Goal: Task Accomplishment & Management: Use online tool/utility

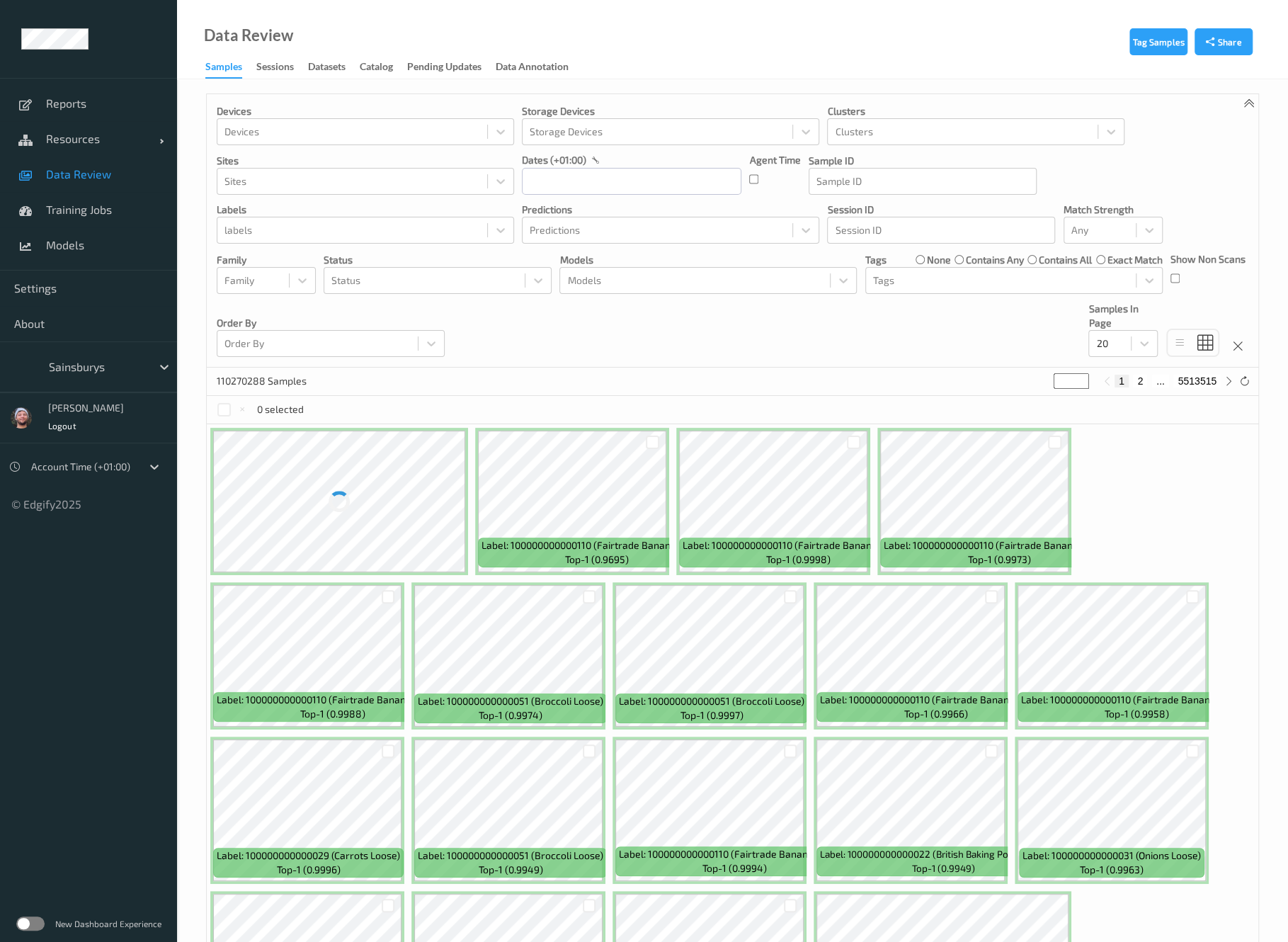
click at [94, 371] on div at bounding box center [96, 367] width 95 height 17
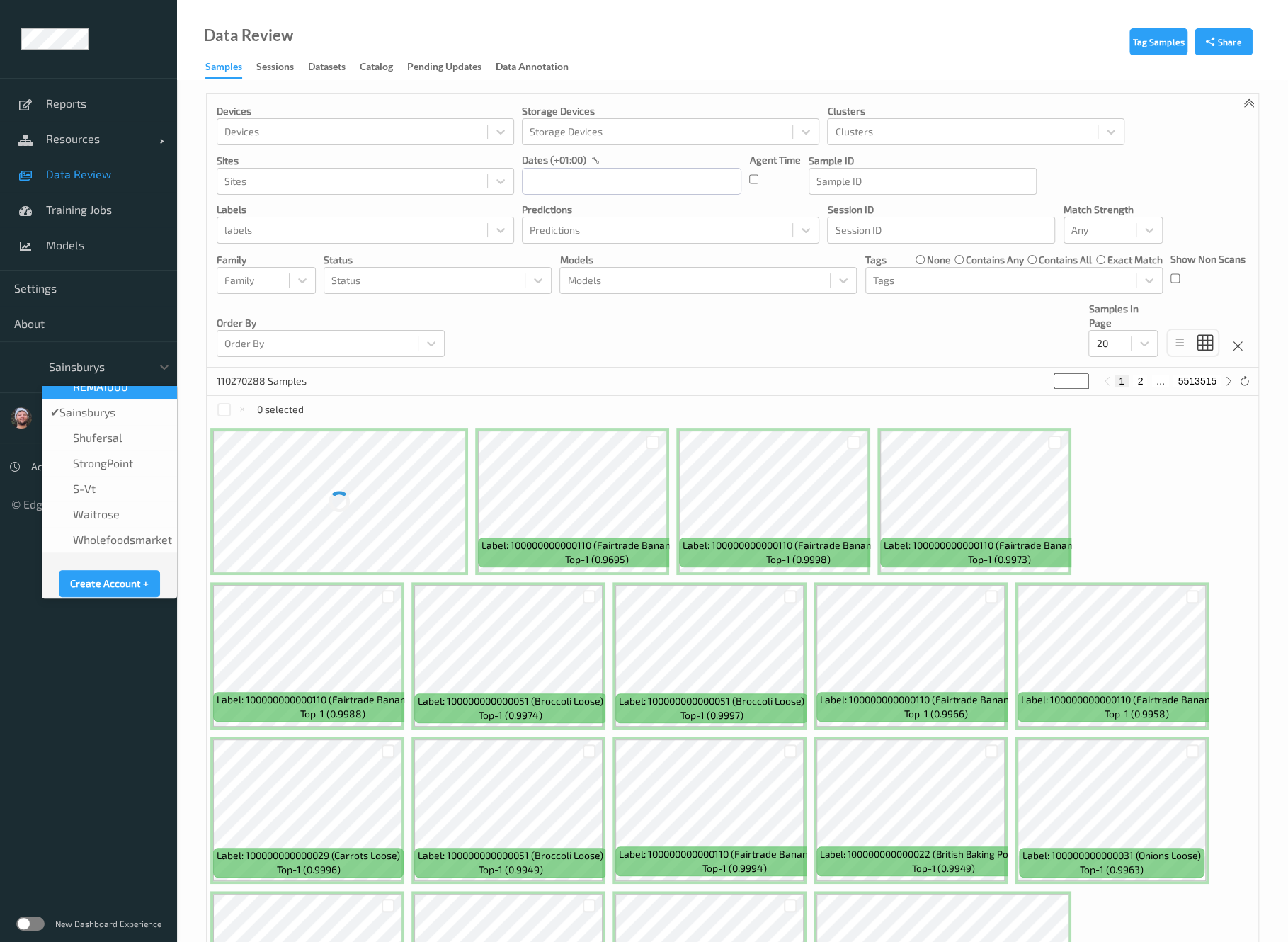
scroll to position [353, 0]
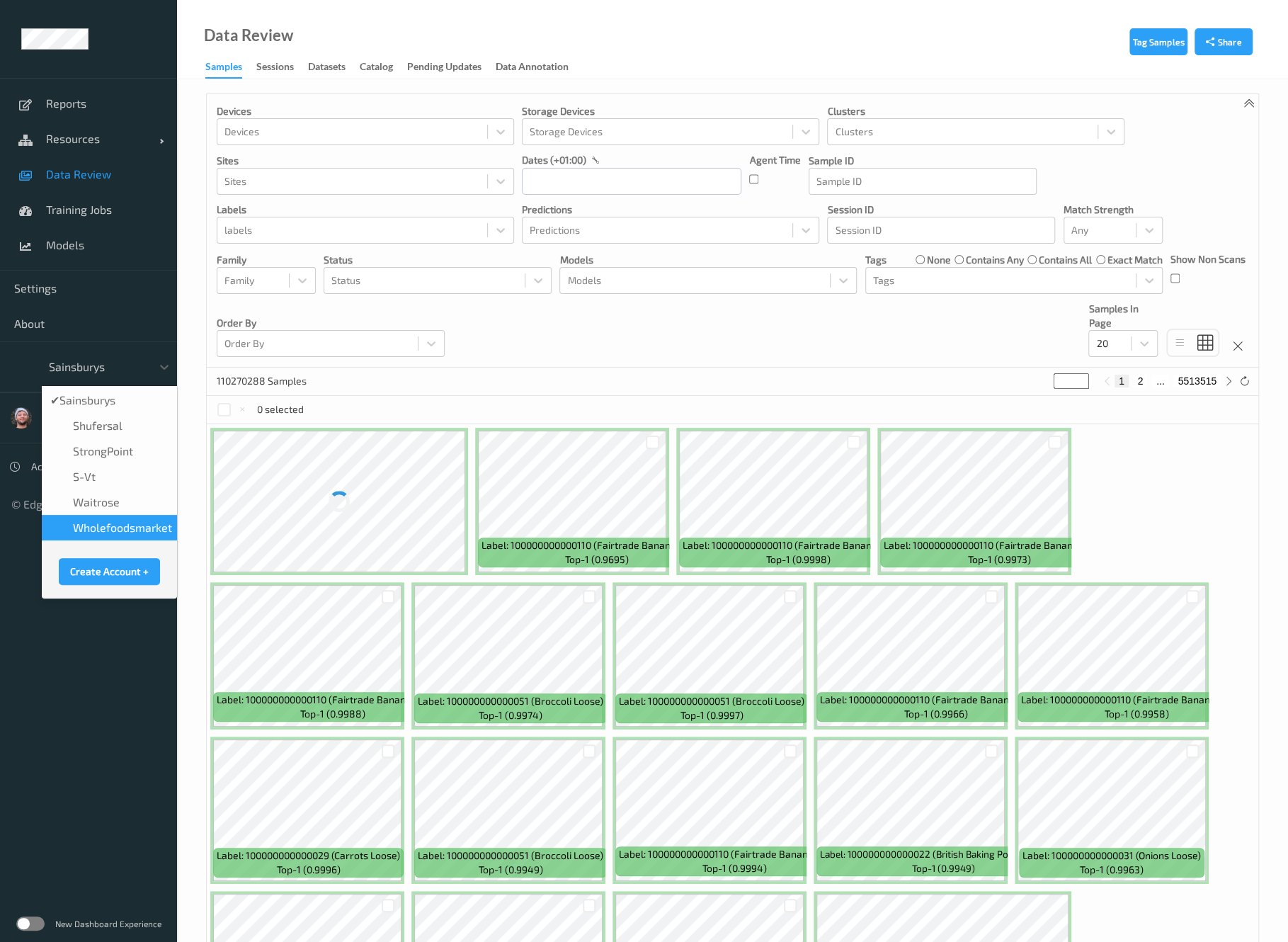
click at [117, 520] on span "wholefoodsmarket" at bounding box center [123, 528] width 99 height 14
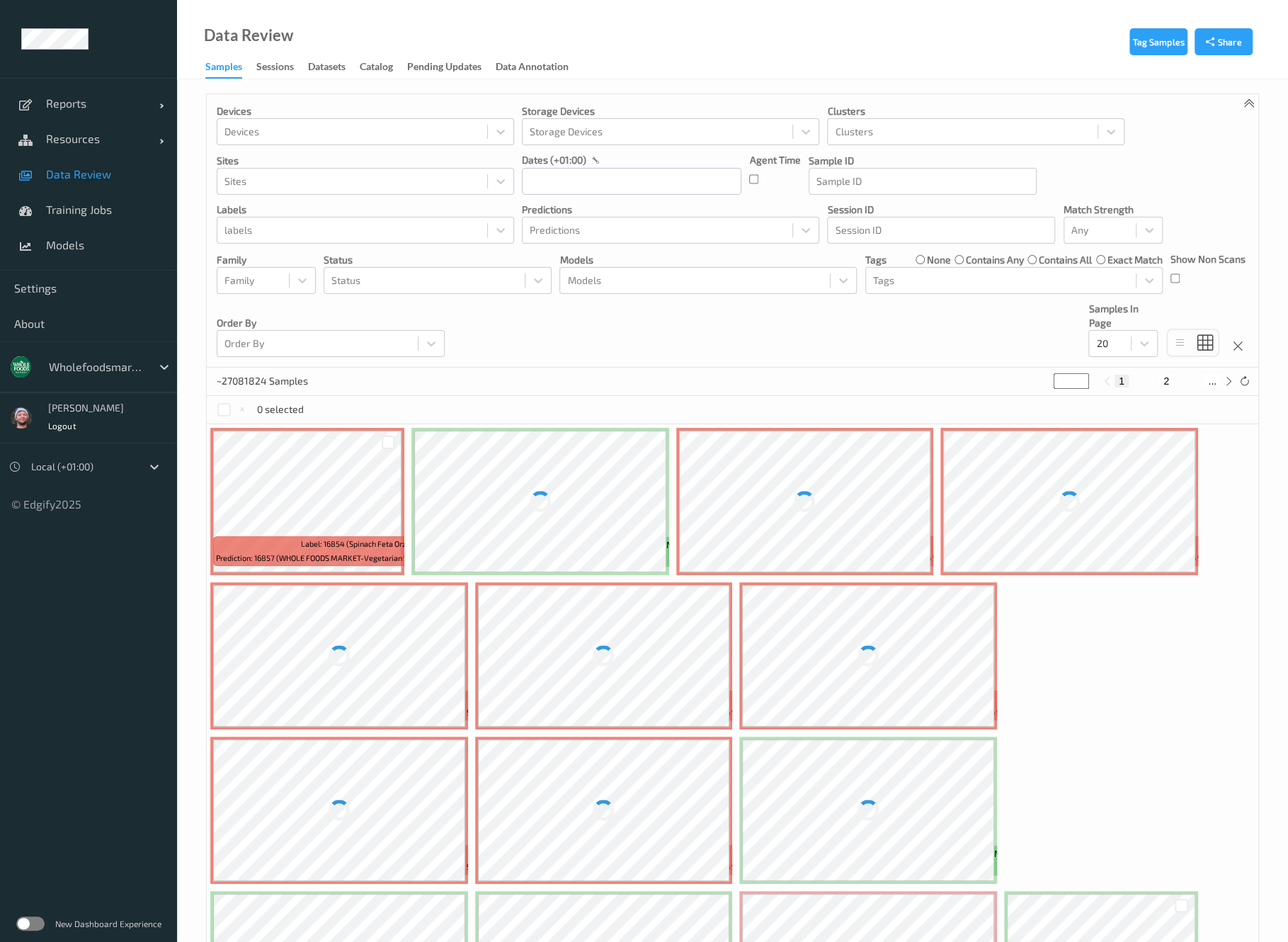
click at [459, 341] on div "Devices Devices Storage Devices Storage Devices Clusters Clusters Sites Sites d…" at bounding box center [733, 230] width 1051 height 273
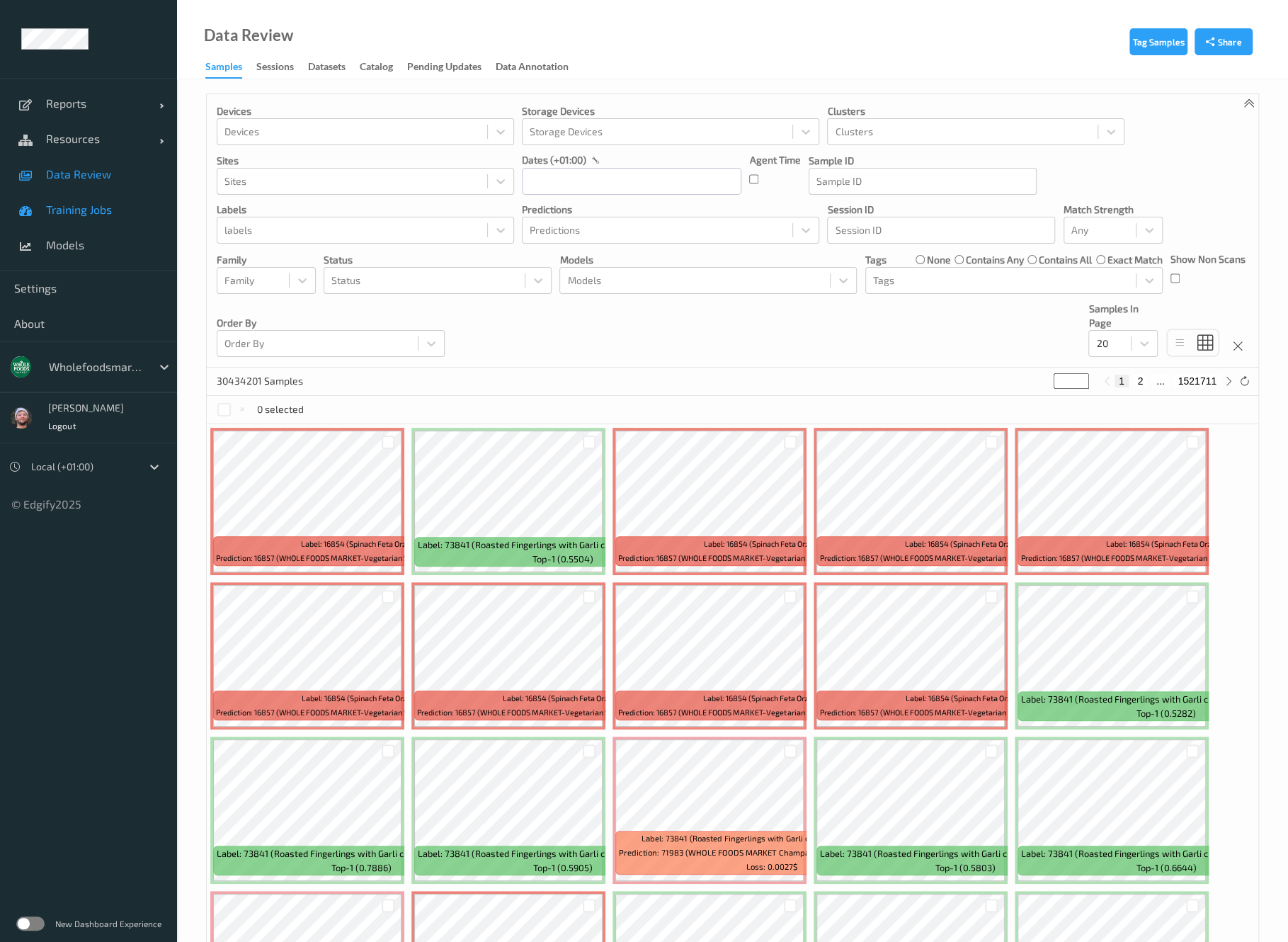
click at [88, 196] on link "Training Jobs" at bounding box center [88, 209] width 177 height 35
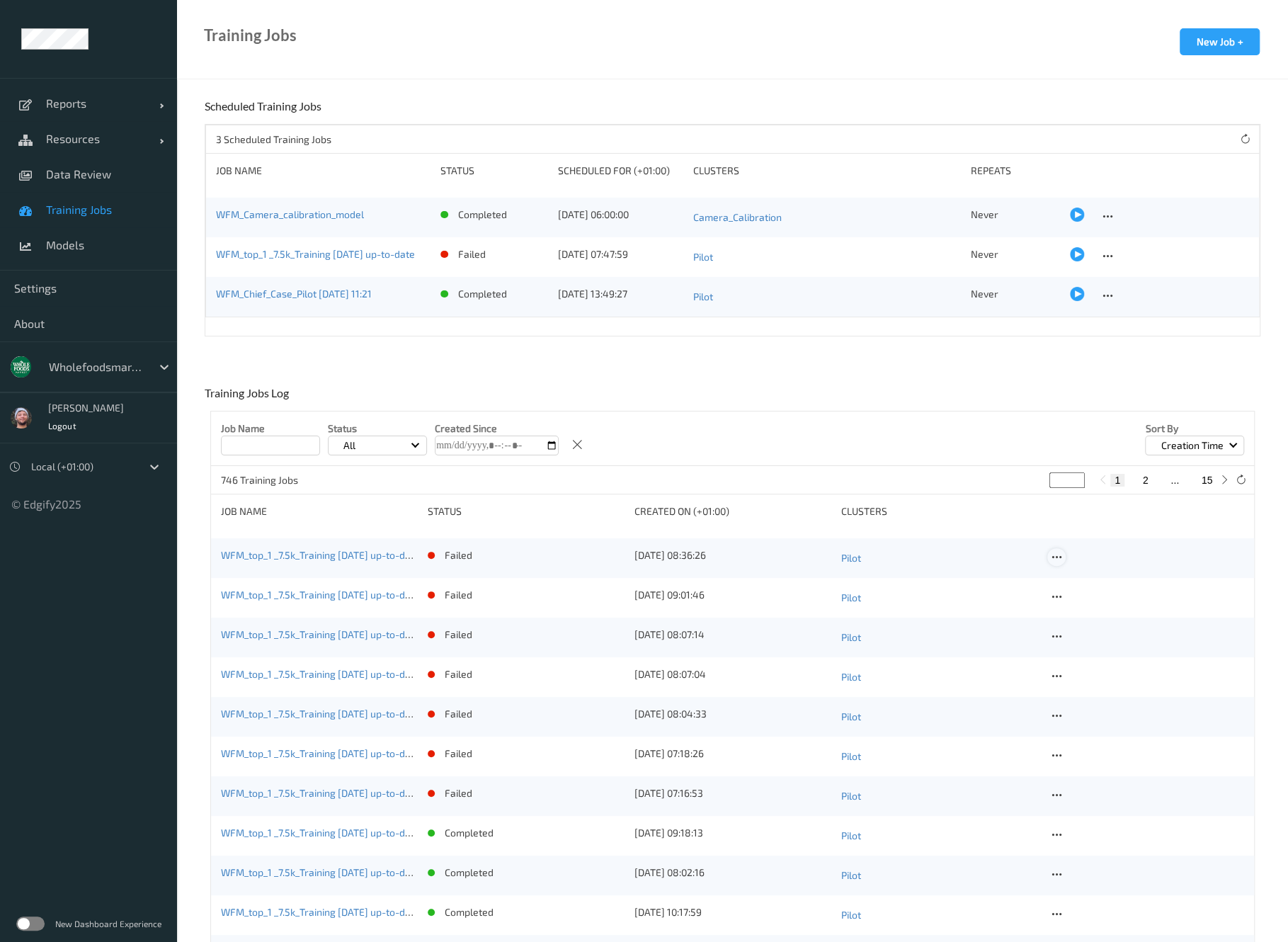
click at [1054, 558] on icon at bounding box center [1056, 558] width 12 height 13
click at [1078, 607] on div "Copy Job" at bounding box center [1089, 606] width 34 height 14
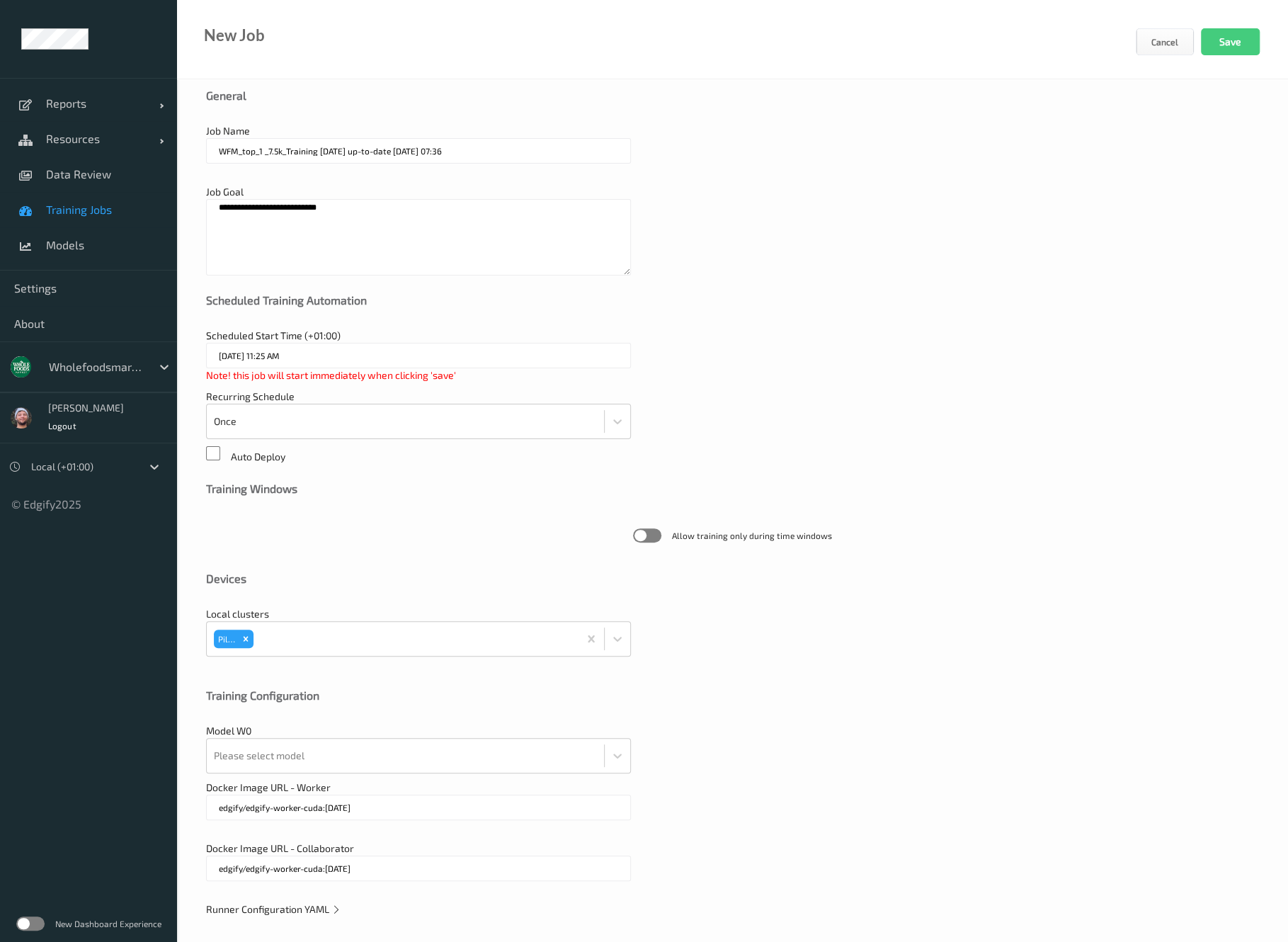
scroll to position [32, 0]
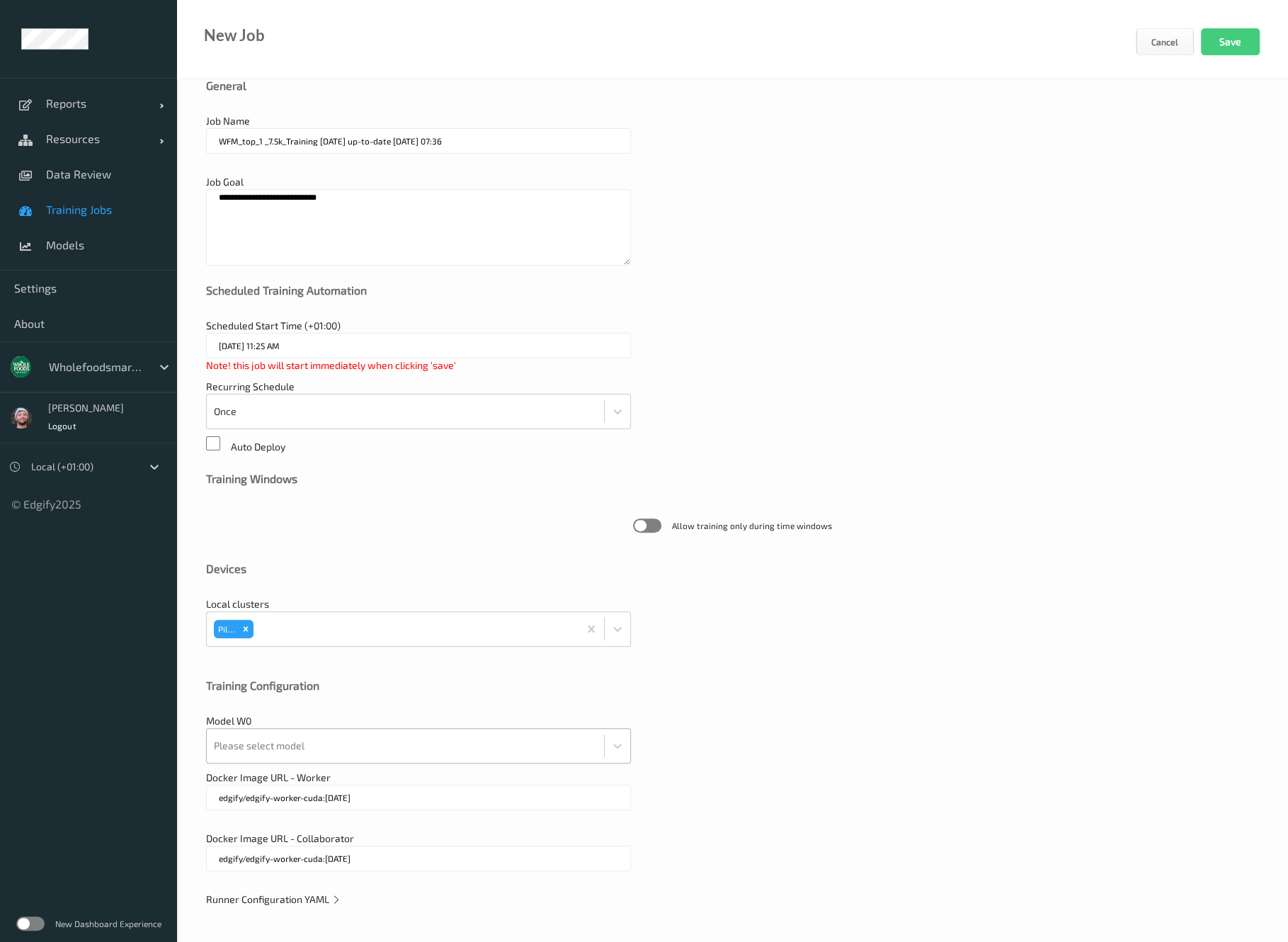
click at [370, 736] on div at bounding box center [405, 746] width 383 height 29
click at [435, 699] on div "Training Configuration" at bounding box center [733, 696] width 1053 height 35
click at [323, 902] on span "Runner Configuration YAML" at bounding box center [274, 899] width 135 height 12
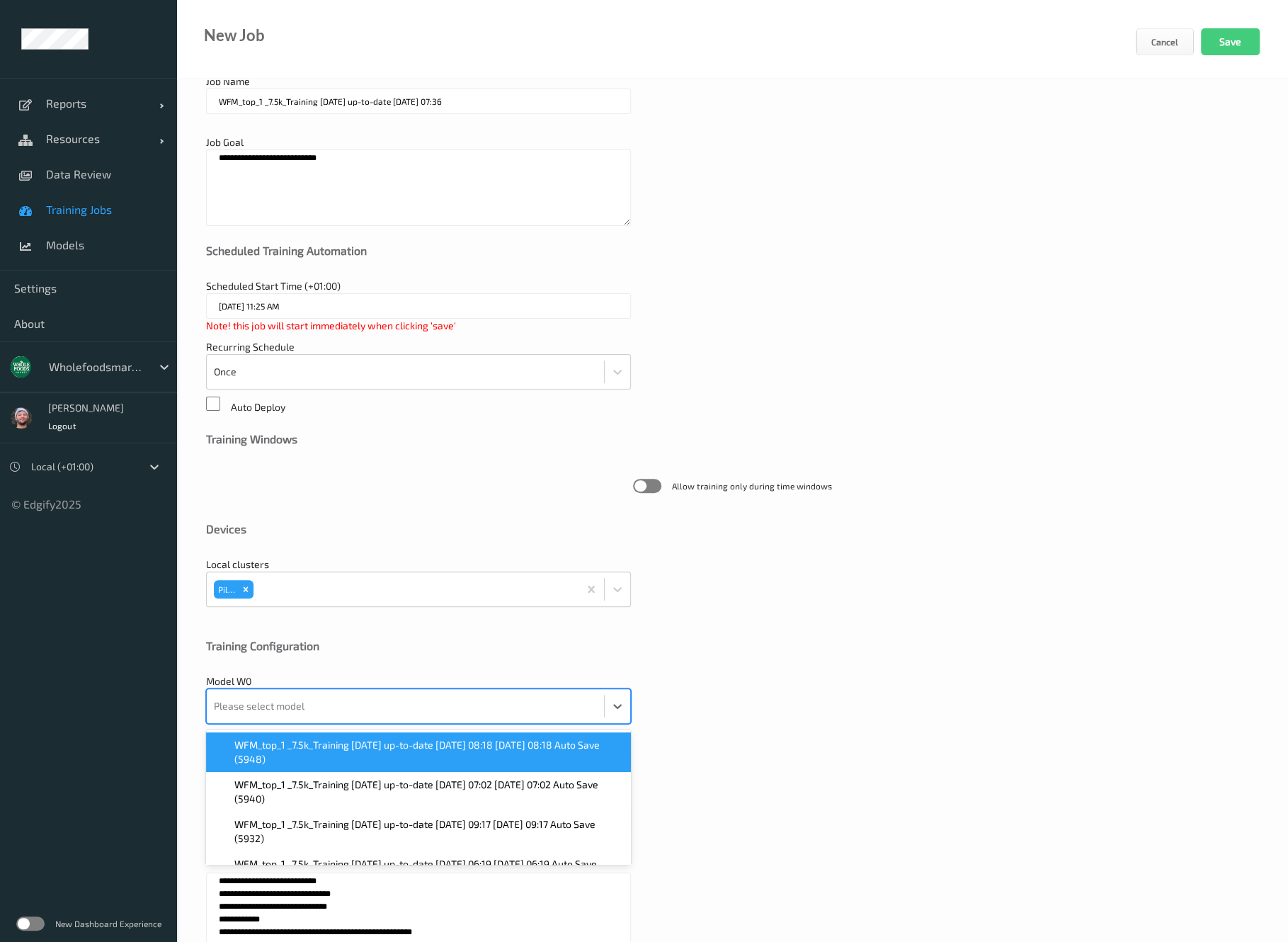
scroll to position [77, 0]
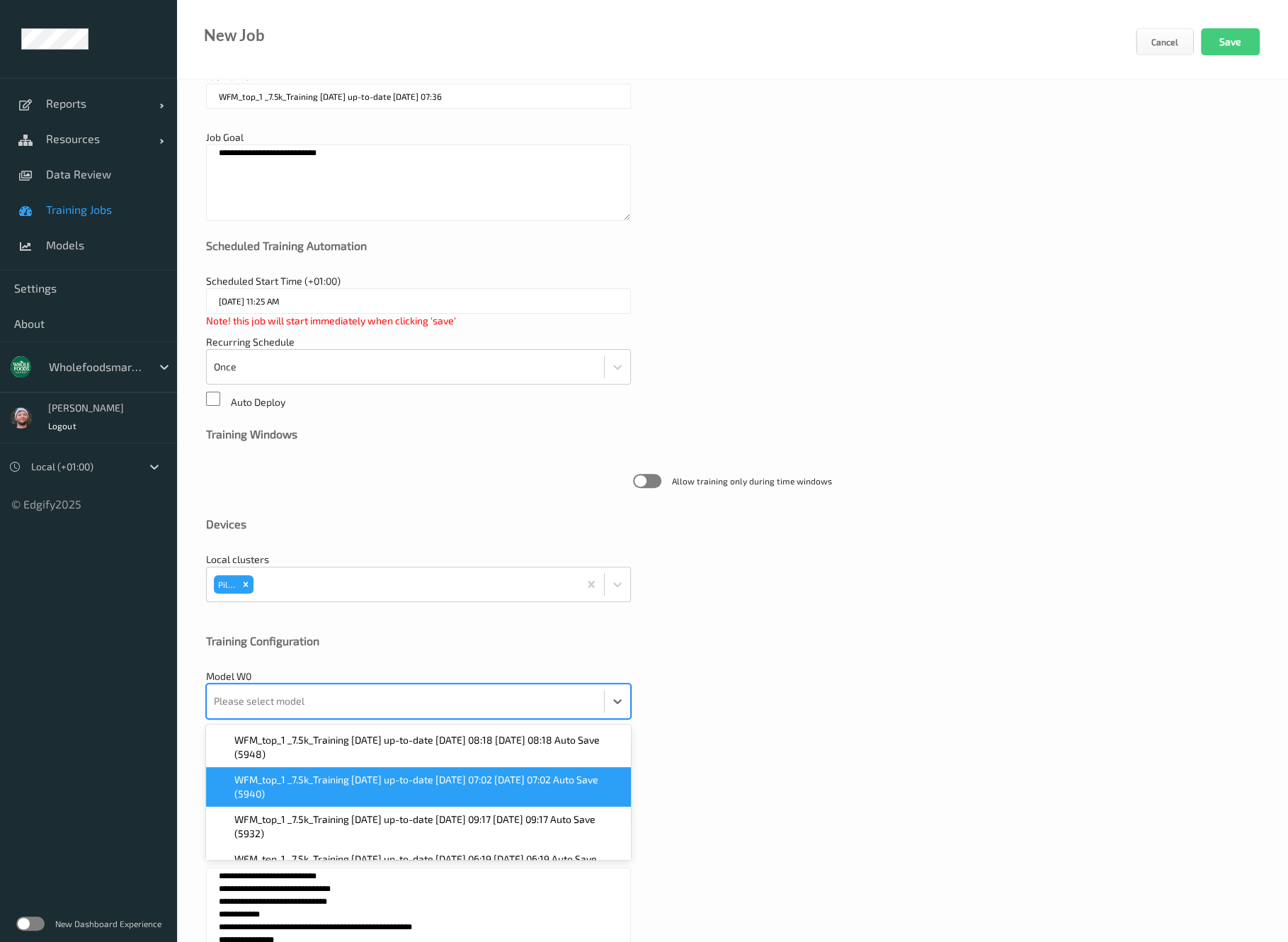
drag, startPoint x: 376, startPoint y: 774, endPoint x: 311, endPoint y: 708, distance: 92.6
click at [315, 715] on div "Please select model" at bounding box center [406, 700] width 397 height 34
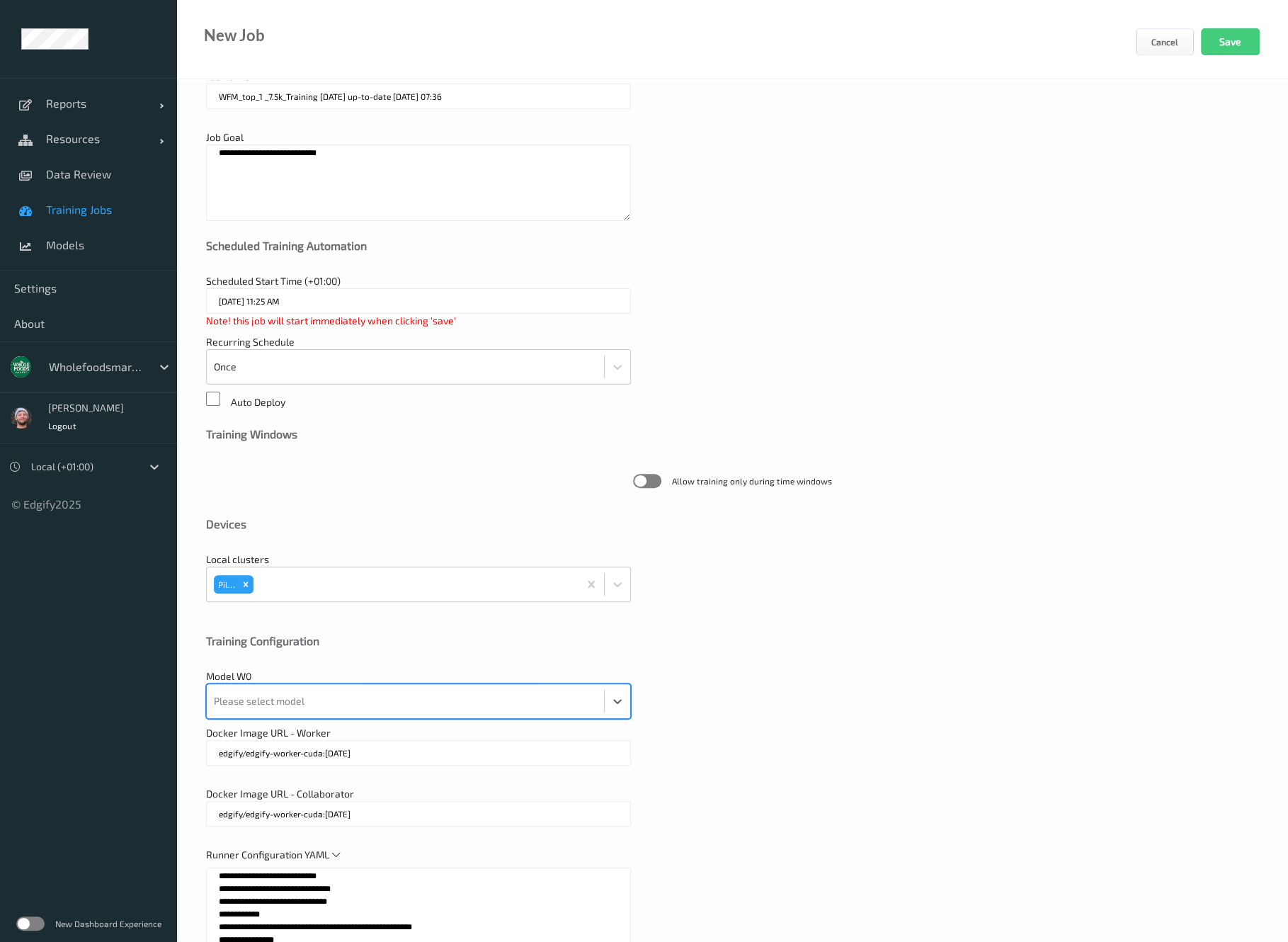
paste input "WFM_top_1 _7.5k_Training 2025-09-01 up-to-date 2025-09-13 07:02 2025-09"
type input "WFM_top_1 _7.5k_Training 2025-09-01 up-to-date 2025-09-13 07:02 2025-09"
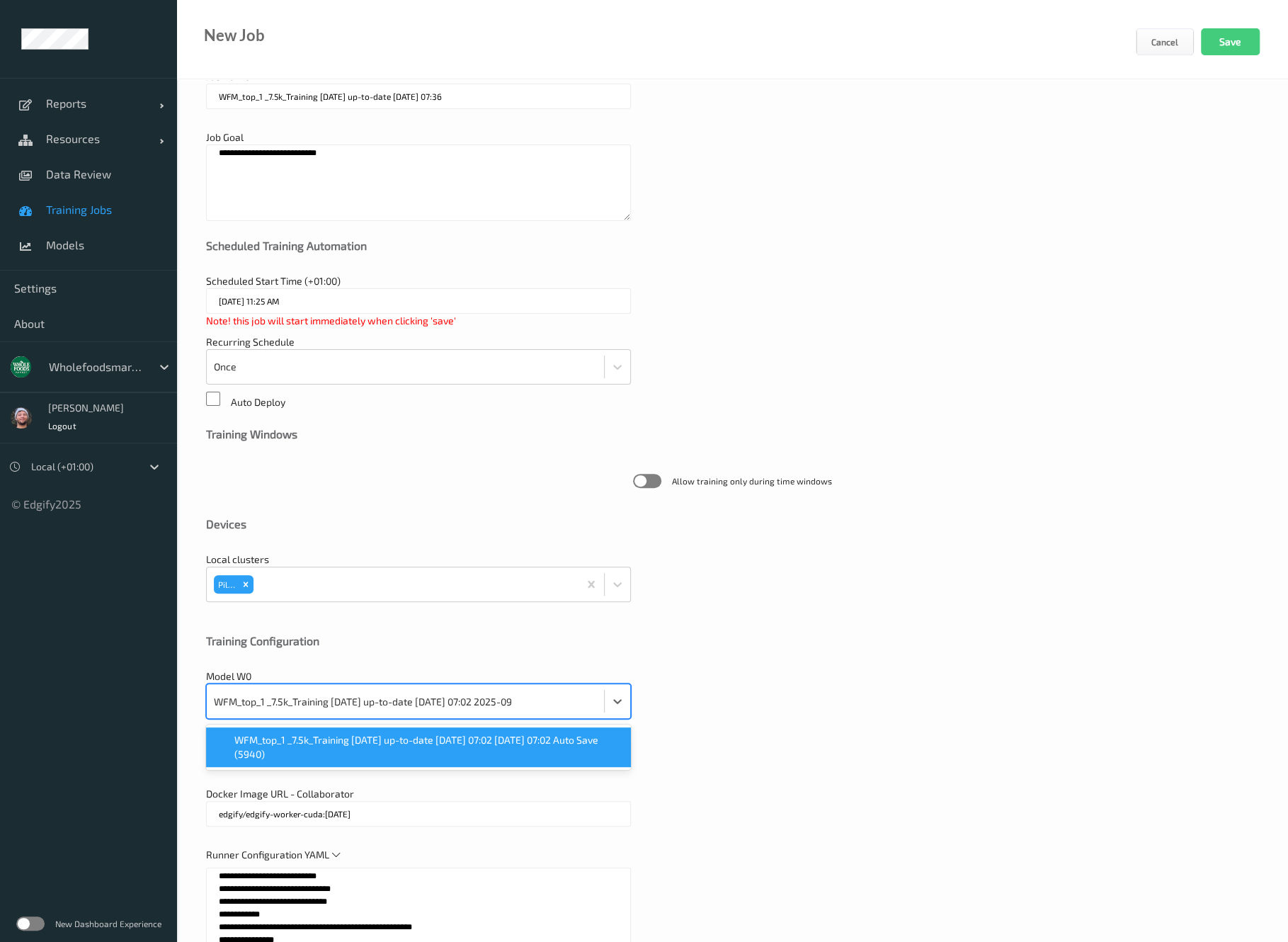
click at [318, 753] on span "WFM_top_1 _7.5k_Training 2025-09-01 up-to-date 2025-09-13 07:02 2025-09-13 07:0…" at bounding box center [428, 748] width 388 height 29
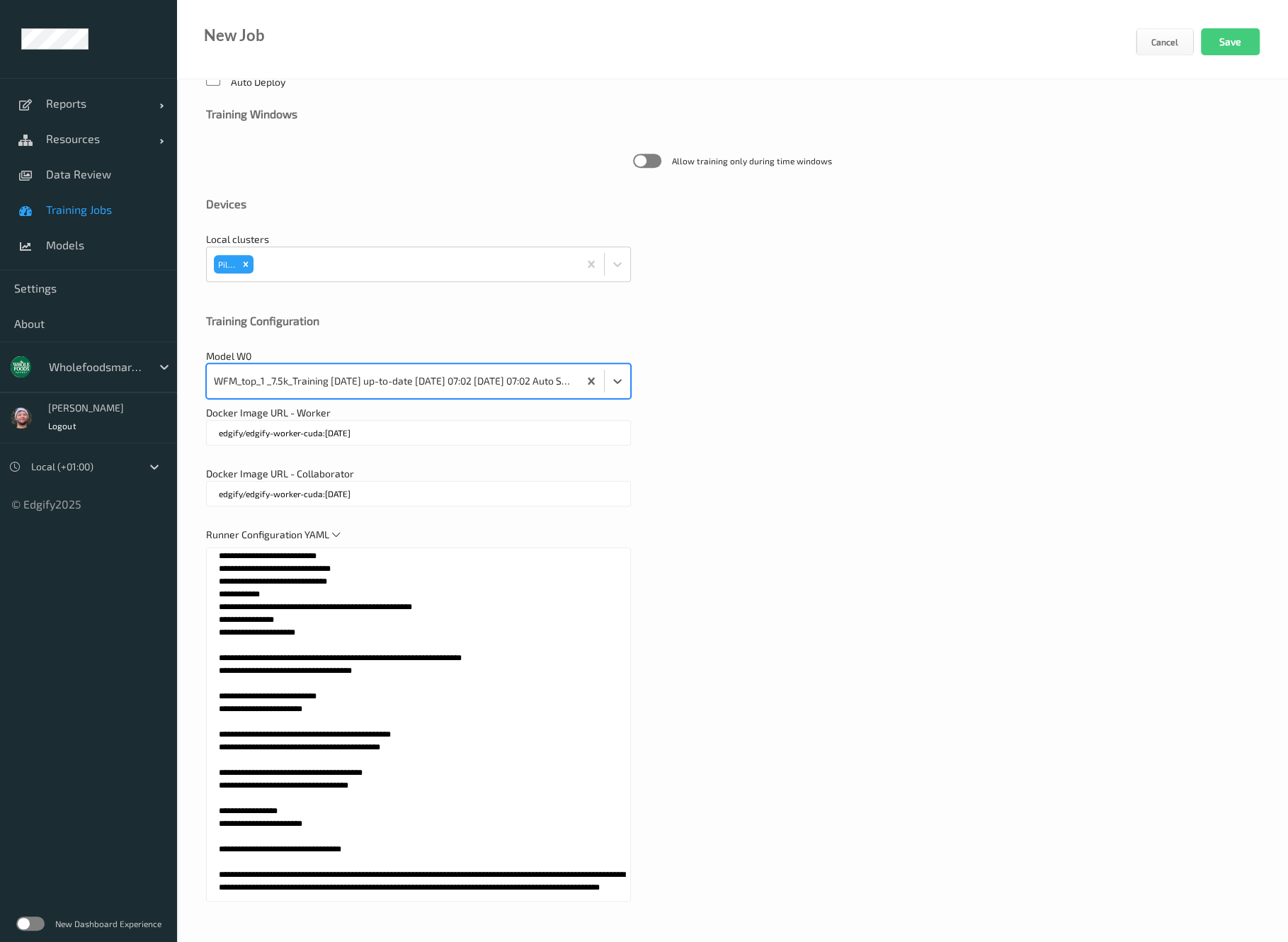
scroll to position [0, 0]
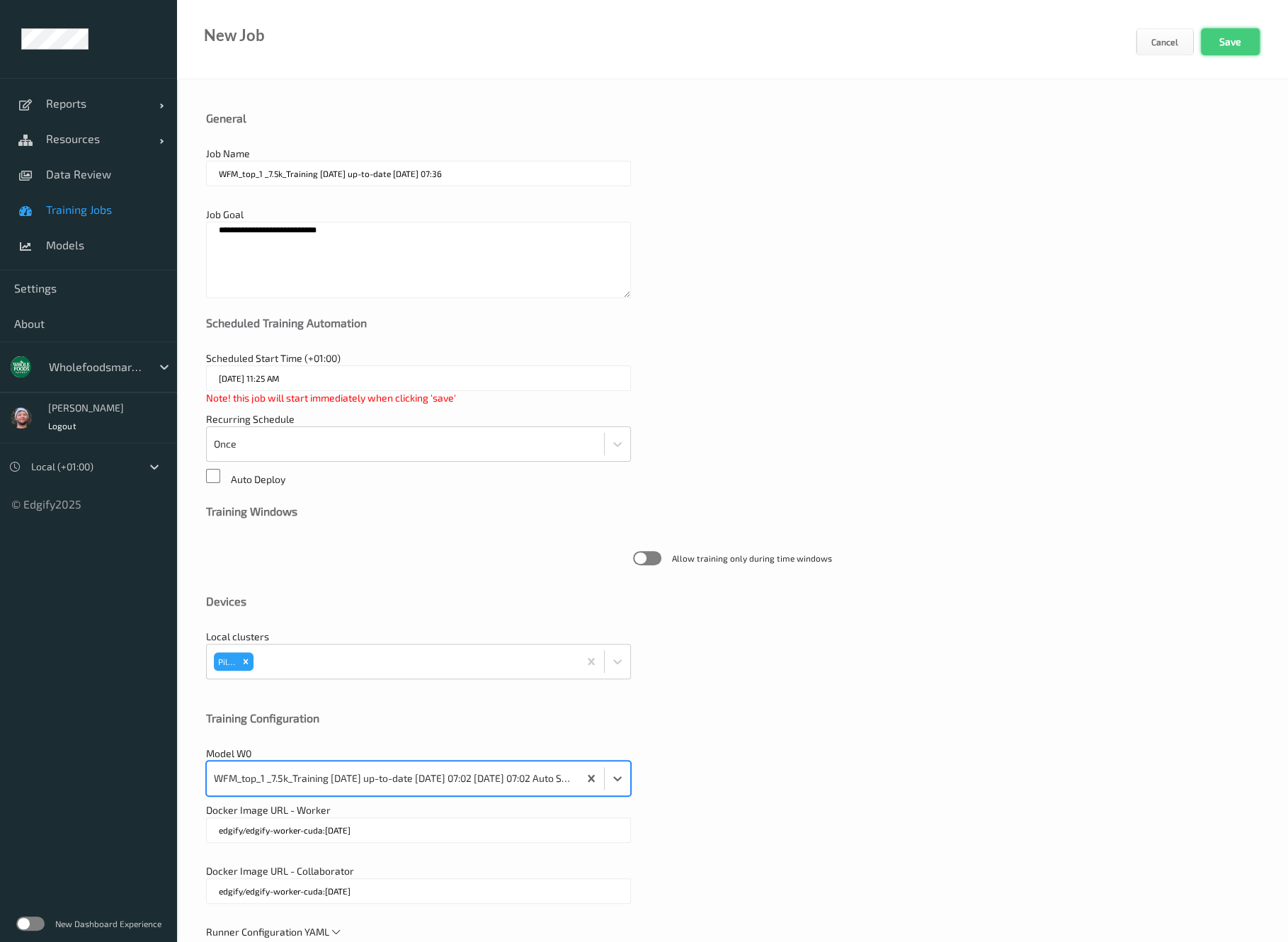
click at [1228, 50] on button "Save" at bounding box center [1231, 42] width 59 height 27
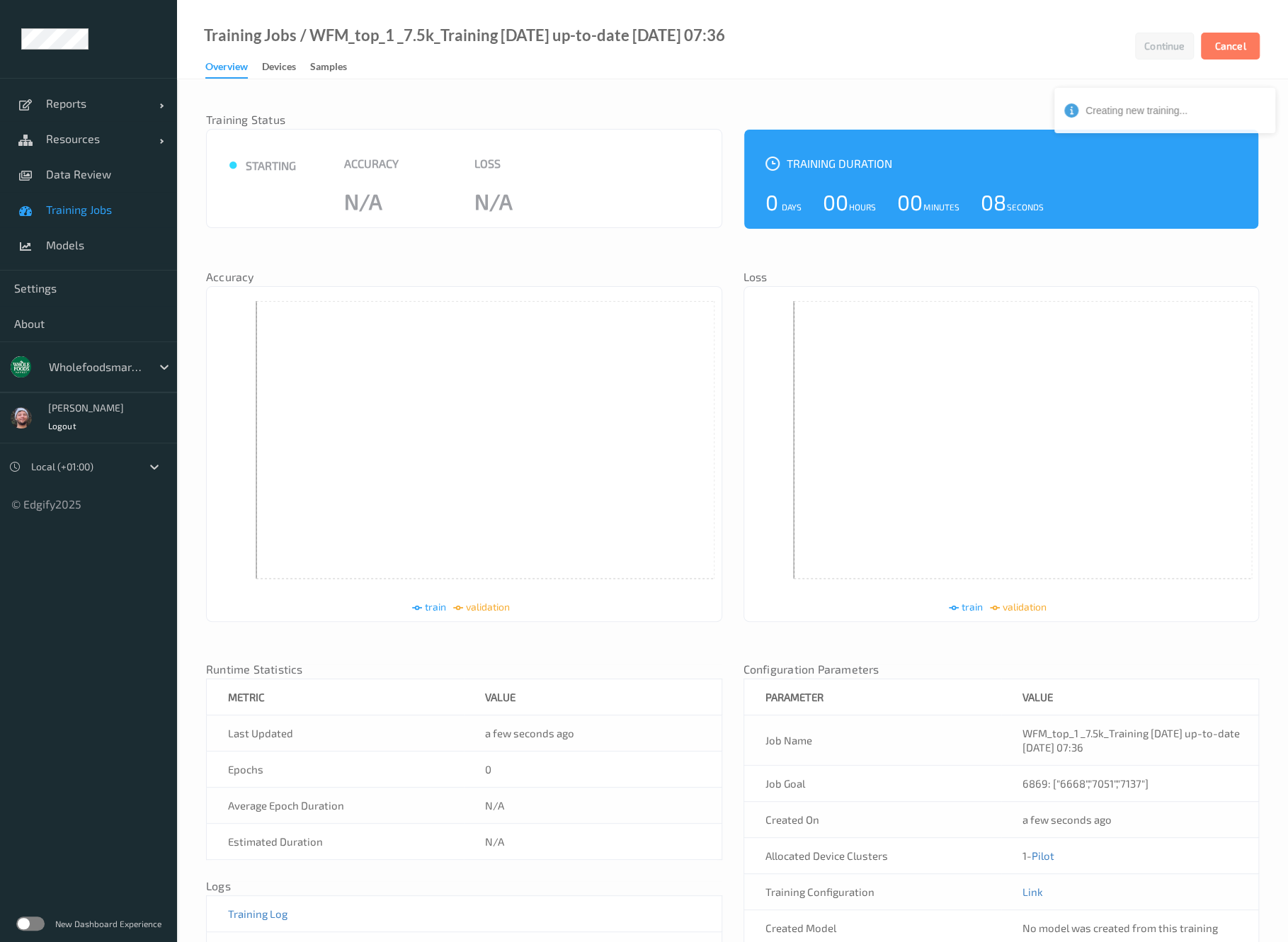
click at [771, 95] on div "Training Status ● starting Accuracy N/A Loss N/A Training Duration 0 Days 00 Ho…" at bounding box center [733, 541] width 1053 height 896
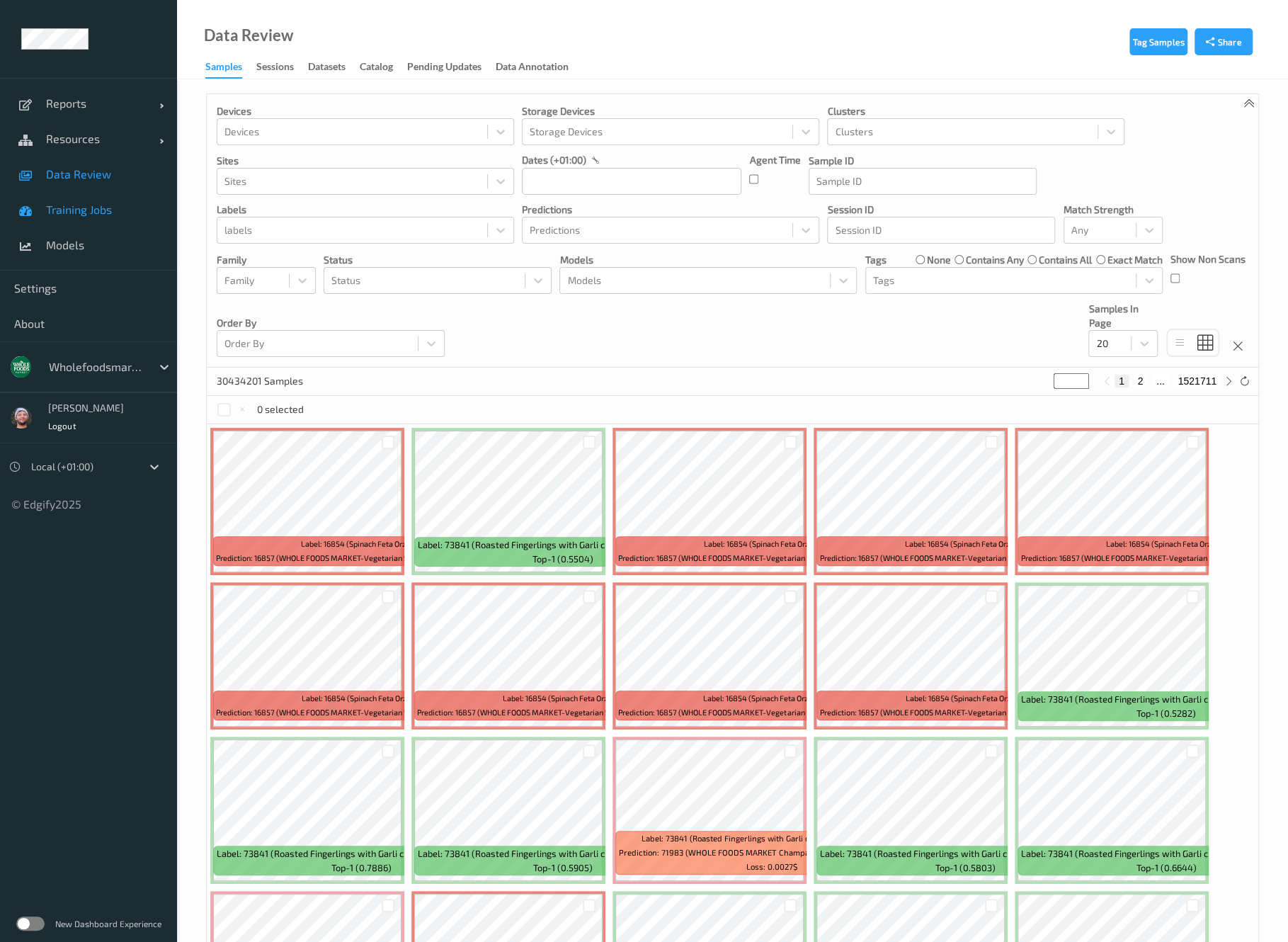
drag, startPoint x: 90, startPoint y: 234, endPoint x: 93, endPoint y: 212, distance: 22.2
click at [90, 234] on link "Models" at bounding box center [88, 244] width 177 height 35
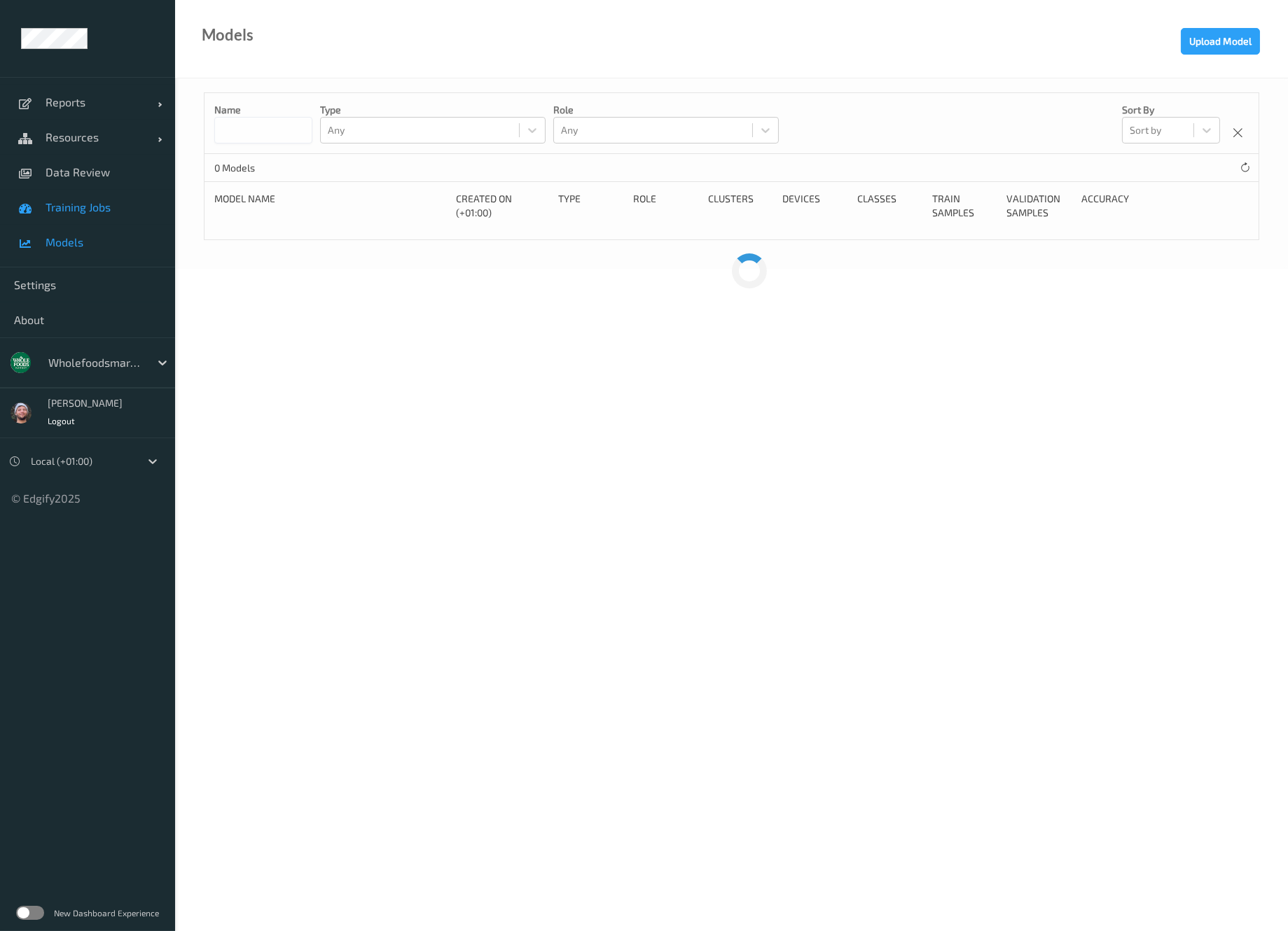
click at [92, 210] on span "Training Jobs" at bounding box center [103, 208] width 116 height 14
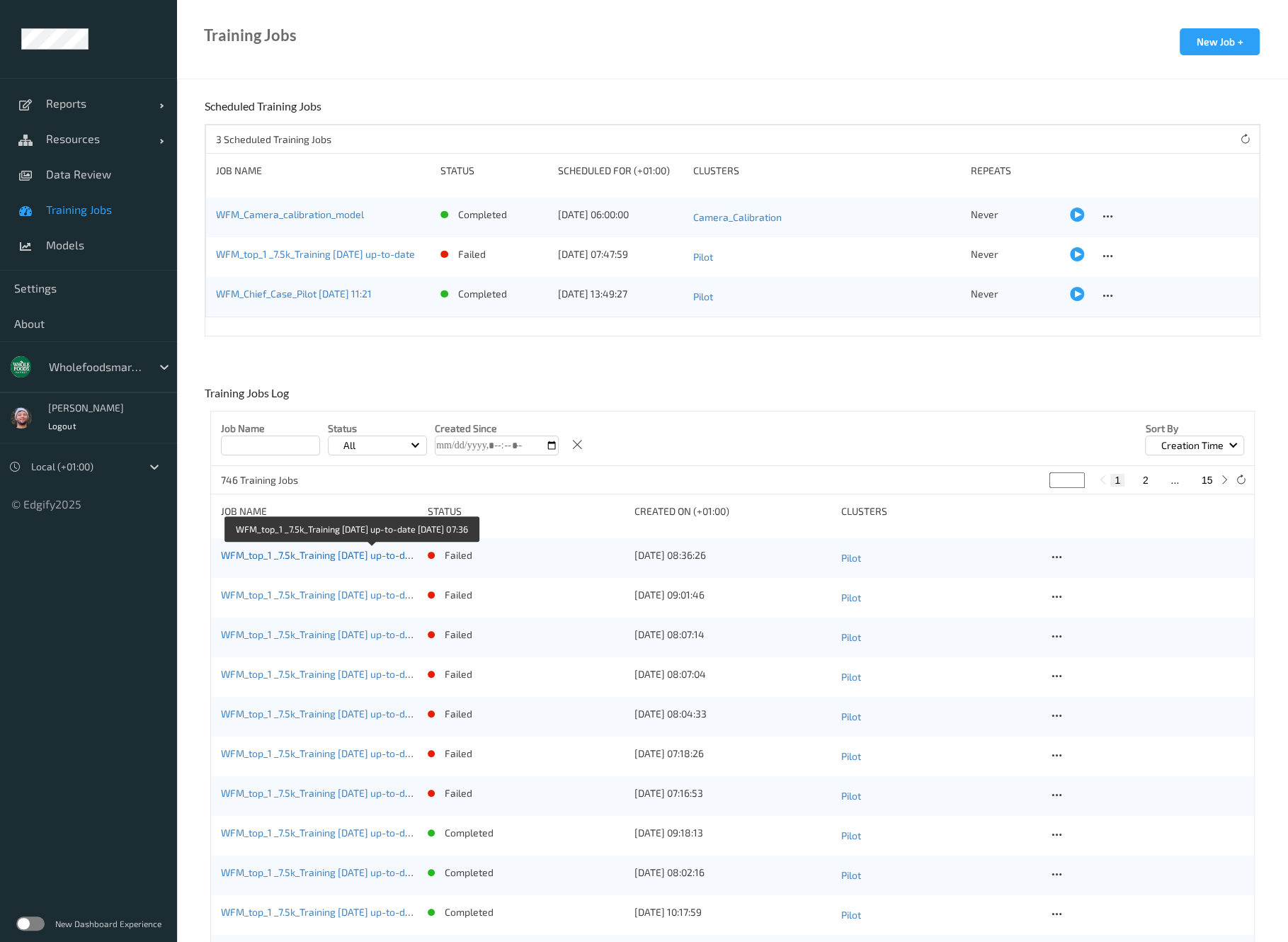
click at [363, 555] on link "WFM_top_1 _7.5k_Training [DATE] up-to-date [DATE] 07:36" at bounding box center [350, 555] width 258 height 12
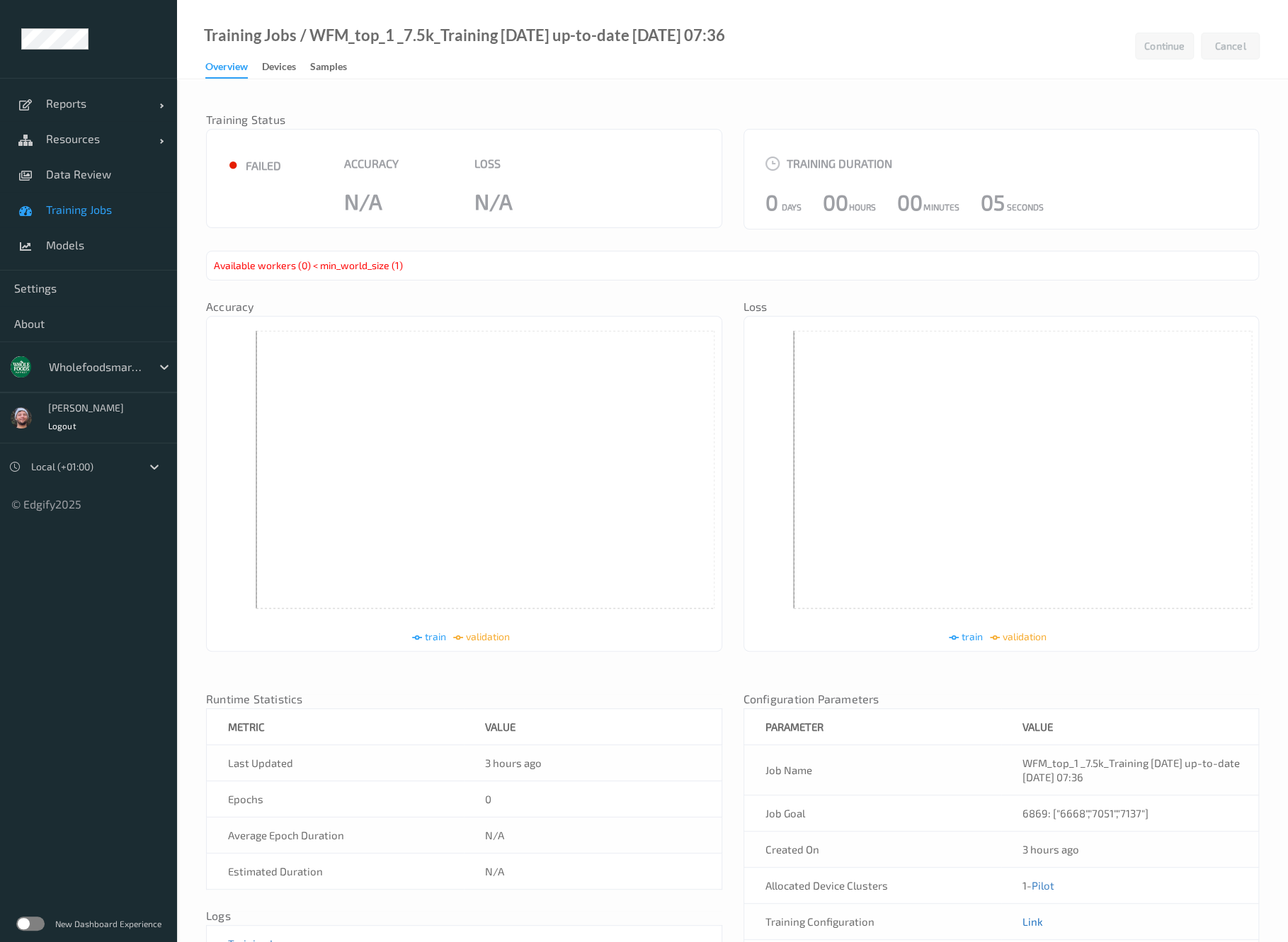
click at [1026, 926] on link "Link" at bounding box center [1033, 922] width 21 height 13
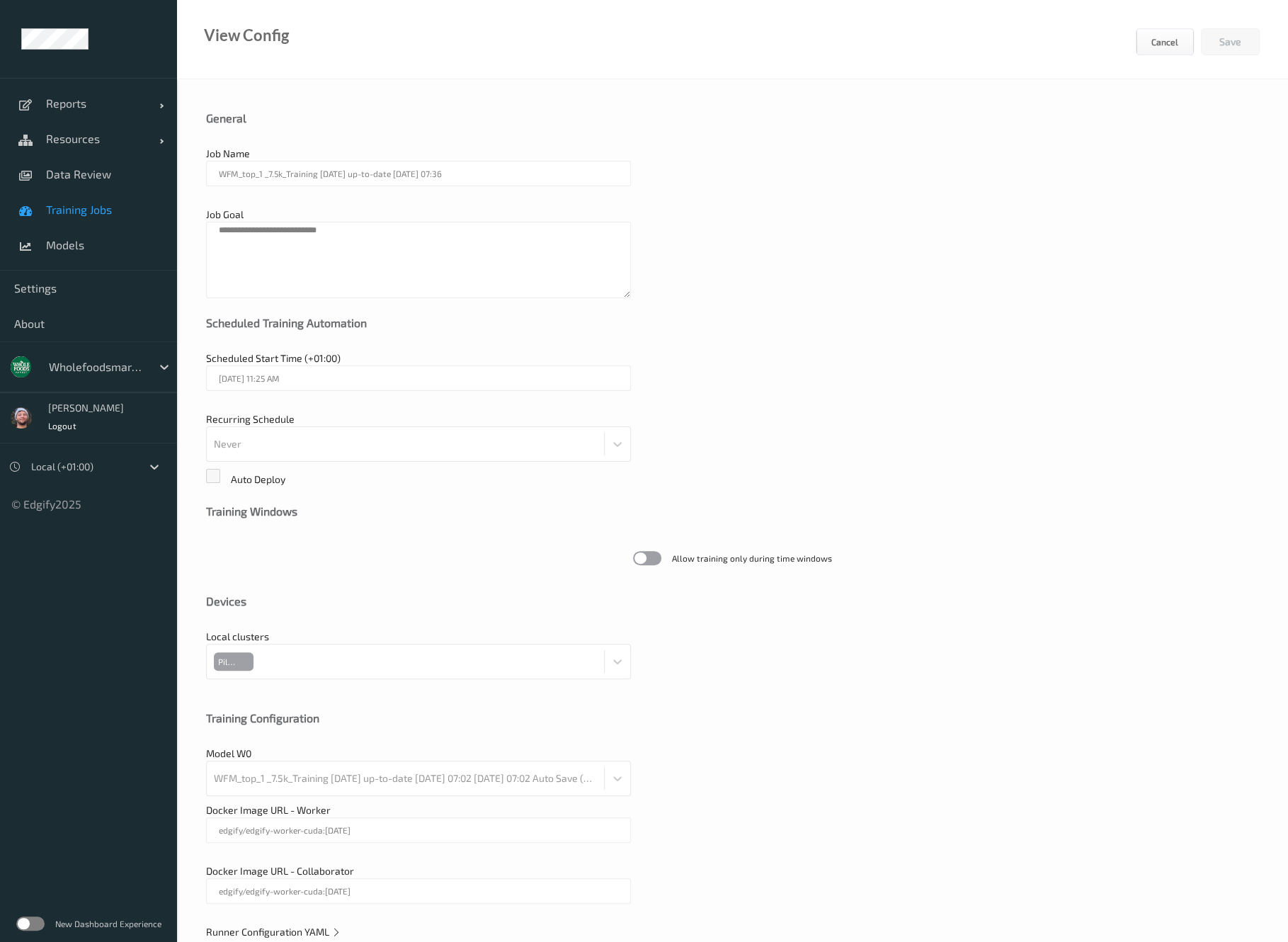
scroll to position [32, 0]
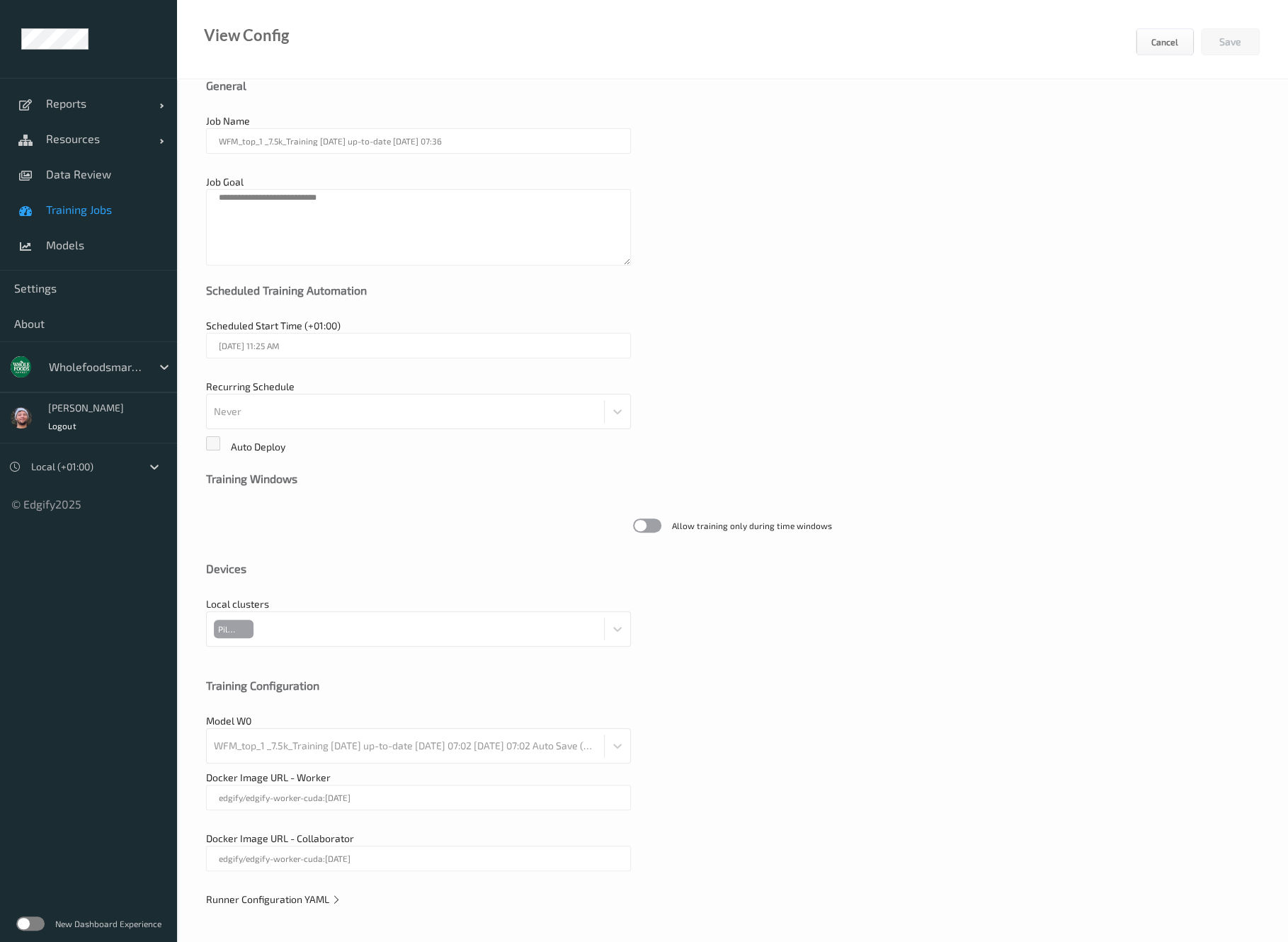
click at [431, 750] on div "WFM_top_1 _7.5k_Training 2025-09-01 up-to-date 2025-09-13 07:02 2025-09-13 07:0…" at bounding box center [419, 746] width 425 height 35
click at [608, 745] on div "WFM_top_1 _7.5k_Training 2025-09-01 up-to-date 2025-09-13 07:02 2025-09-13 07:0…" at bounding box center [419, 746] width 425 height 35
drag, startPoint x: 326, startPoint y: 756, endPoint x: 386, endPoint y: 757, distance: 60.0
click at [386, 757] on div "WFM_top_1 _7.5k_Training 2025-09-01 up-to-date 2025-09-13 07:02 2025-09-13 07:0…" at bounding box center [419, 746] width 425 height 35
click at [226, 746] on div "WFM_top_1 _7.5k_Training 2025-09-01 up-to-date 2025-09-13 07:02 2025-09-13 07:0…" at bounding box center [419, 746] width 425 height 35
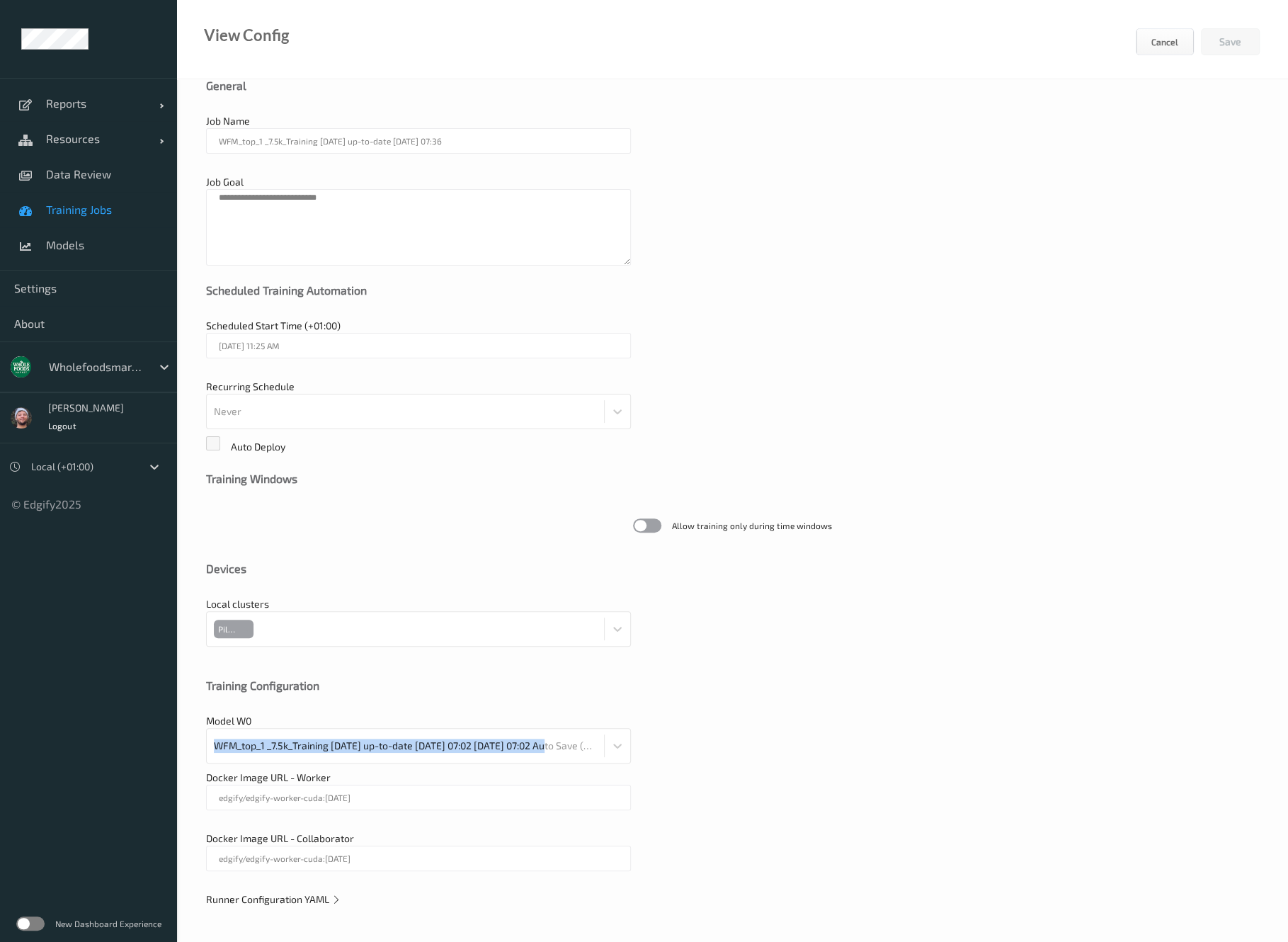
drag, startPoint x: 216, startPoint y: 745, endPoint x: 558, endPoint y: 753, distance: 342.1
click at [558, 753] on div "WFM_top_1 _7.5k_Training 2025-09-01 up-to-date 2025-09-13 07:02 2025-09-13 07:0…" at bounding box center [419, 746] width 425 height 35
copy div "WFM_top_1 _7.5k_Training 2025-09-01 up-to-date 2025-09-13 07:02 2025-09"
click at [90, 206] on span "Training Jobs" at bounding box center [104, 210] width 117 height 14
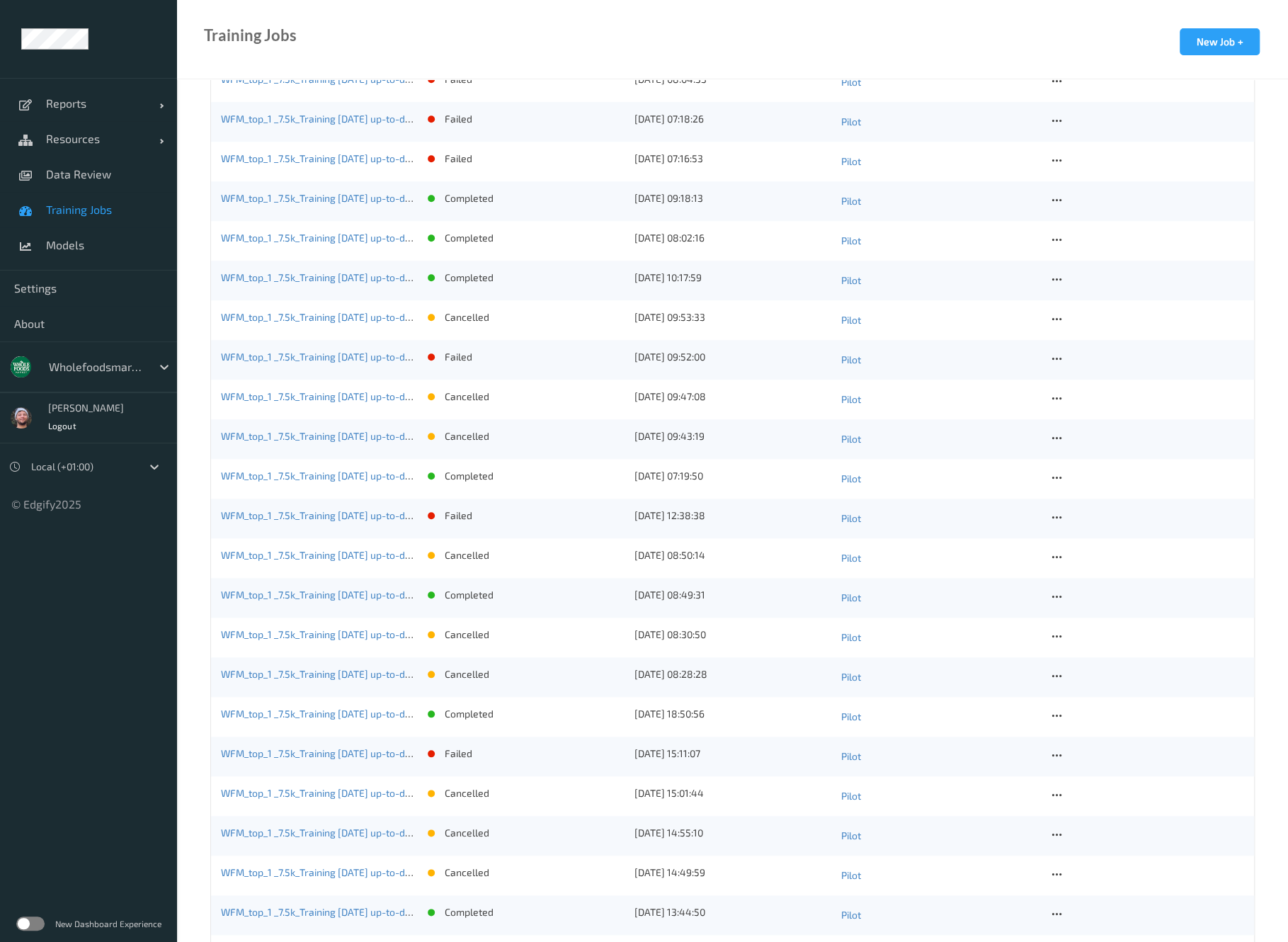
scroll to position [755, 0]
click at [338, 198] on link "WFM_top_1 _7.5k_Training 2025-09-01 up-to-date 2025-09-11 09:17" at bounding box center [349, 196] width 257 height 12
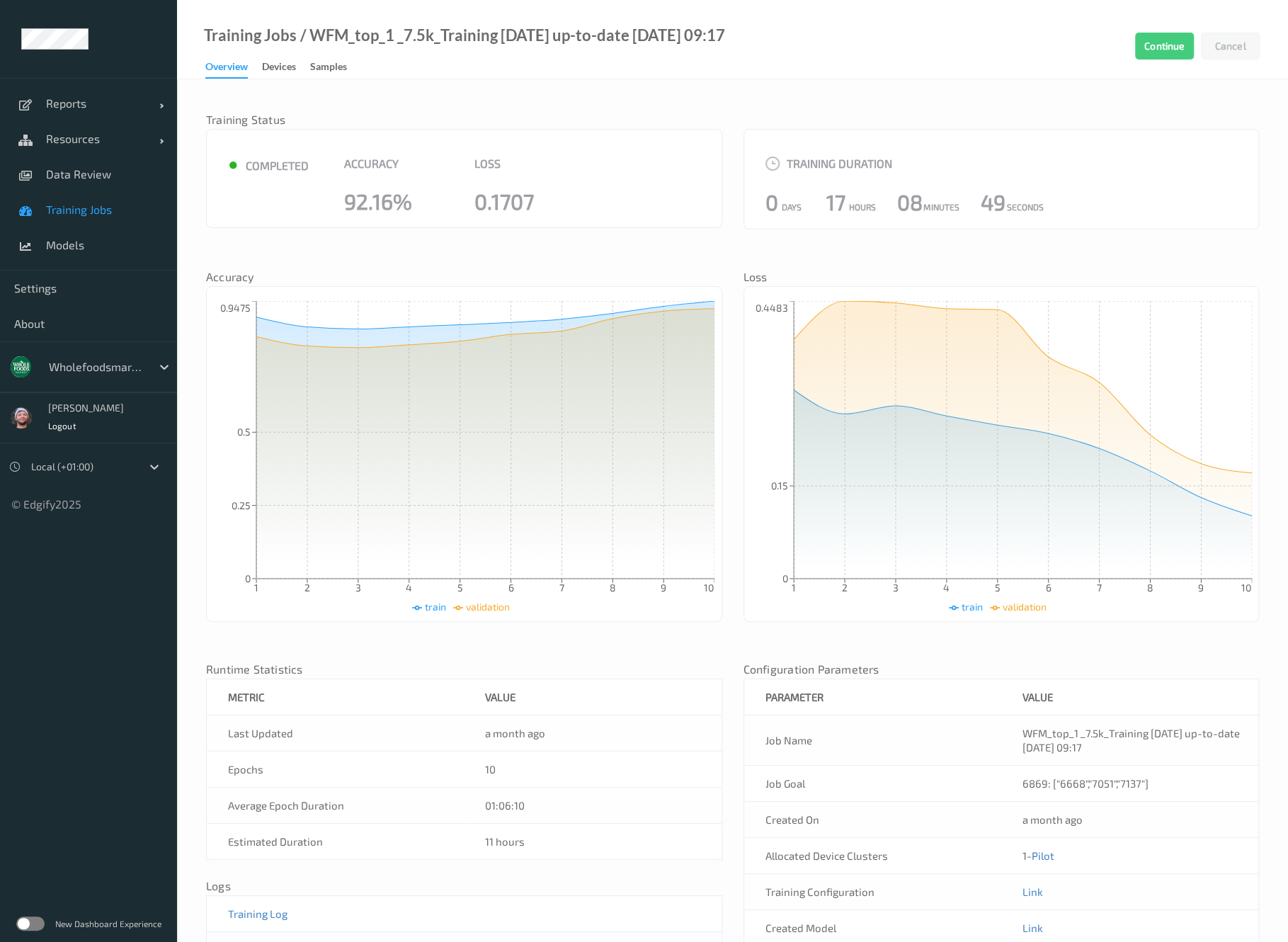
click at [114, 217] on link "Training Jobs" at bounding box center [88, 209] width 177 height 35
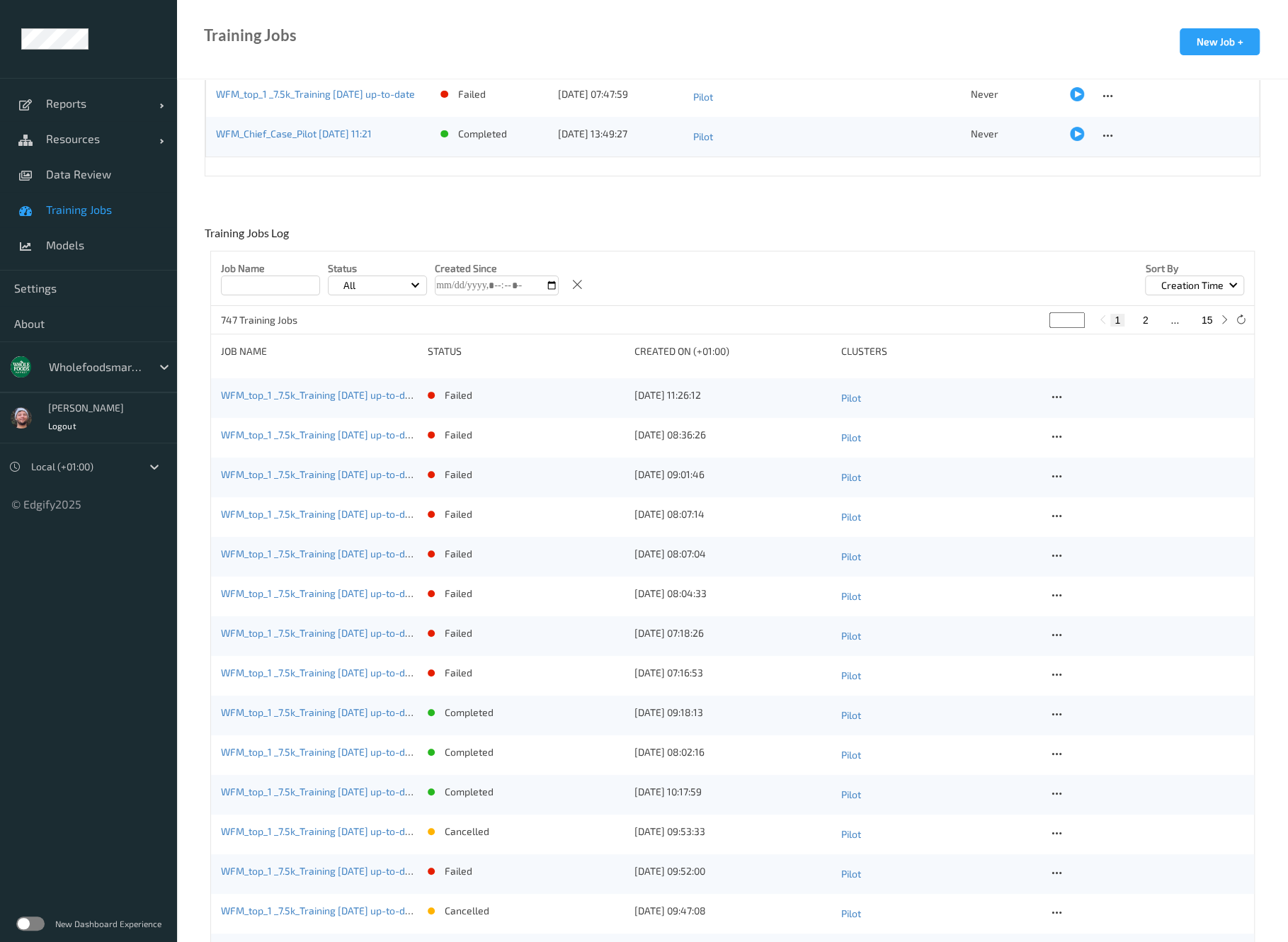
scroll to position [283, 0]
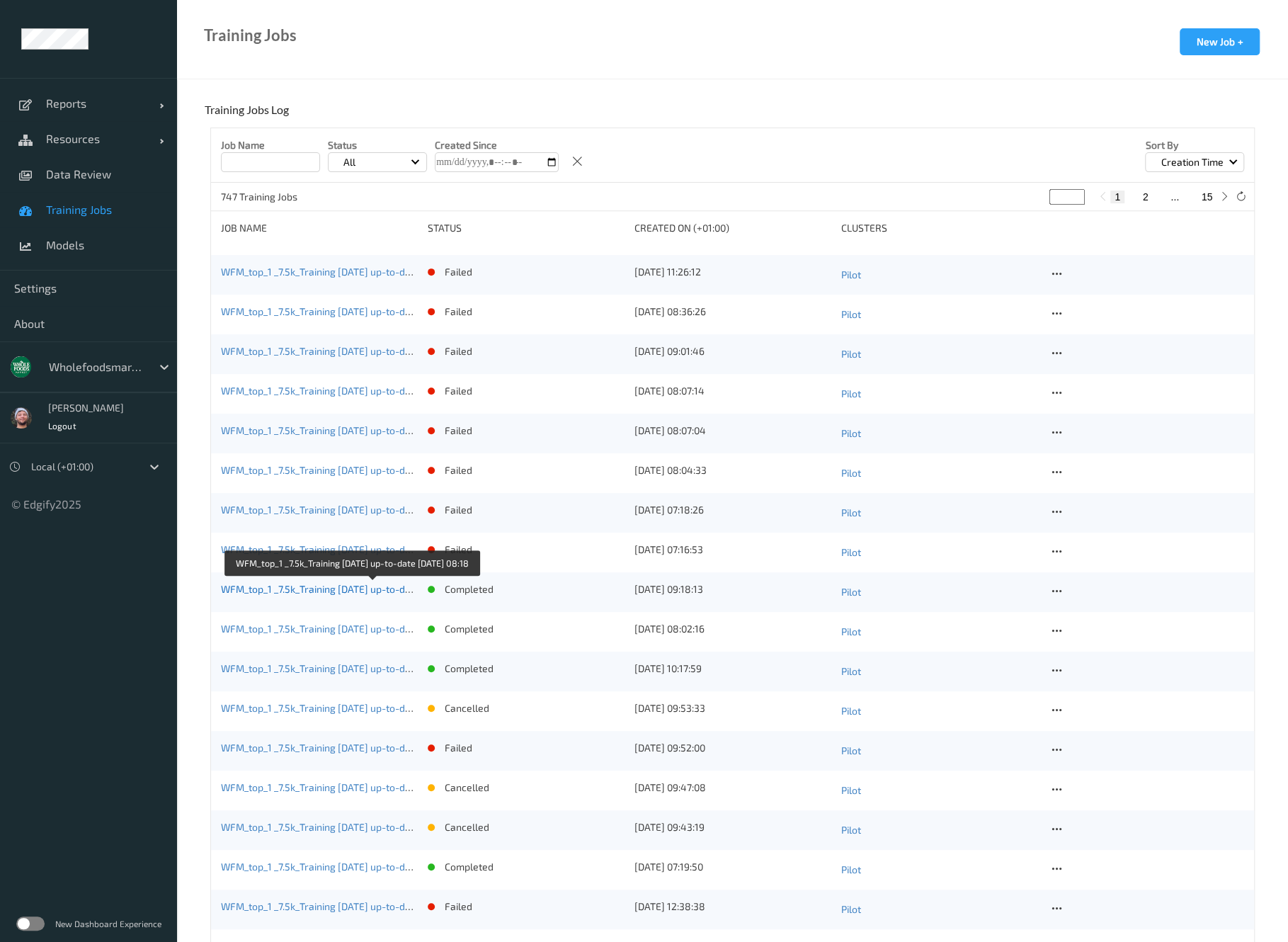
click at [351, 587] on link "WFM_top_1 _7.5k_Training 2025-09-01 up-to-date 2025-09-16 08:18" at bounding box center [350, 589] width 259 height 12
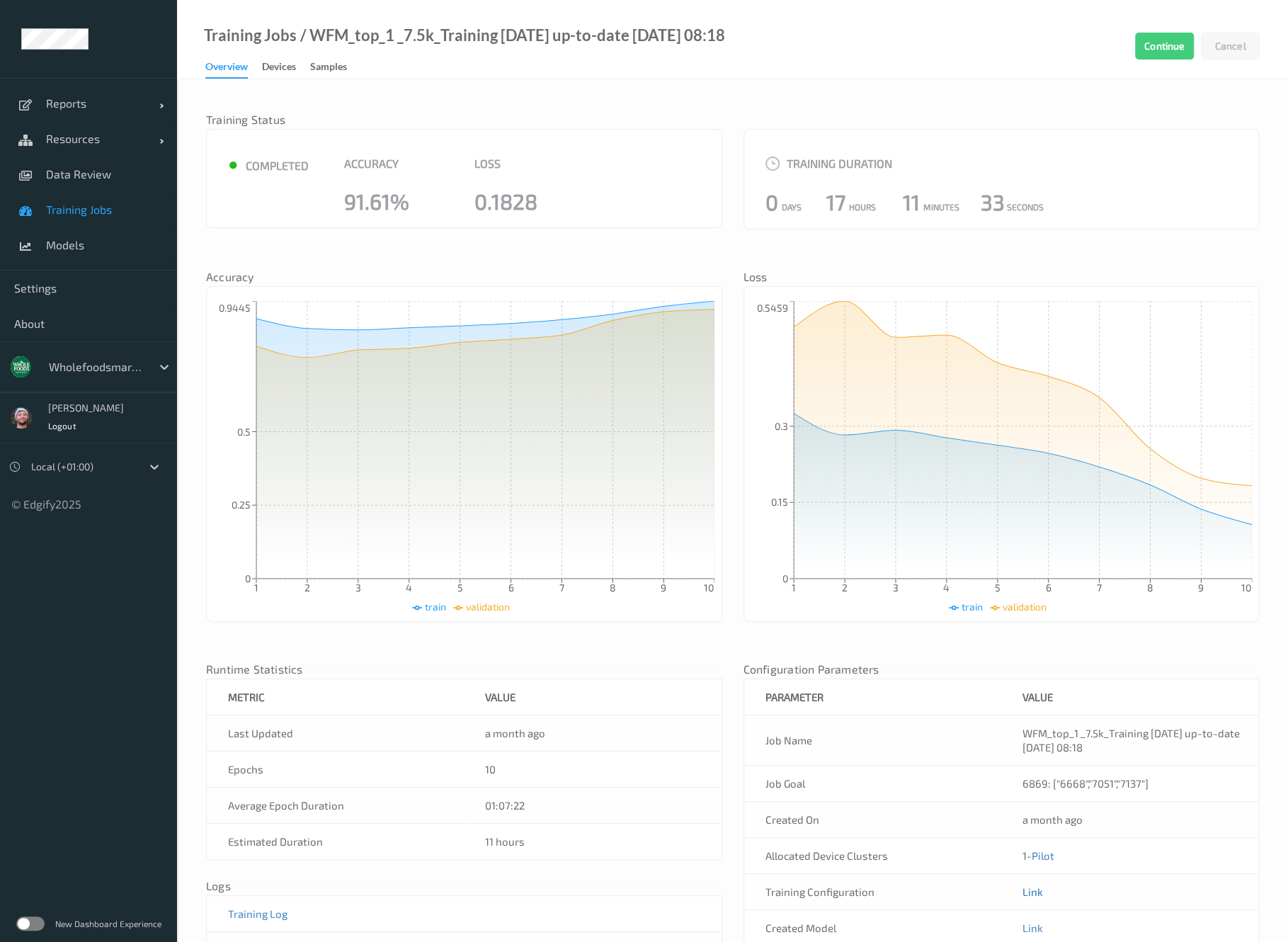
click at [1033, 888] on link "Link" at bounding box center [1033, 892] width 21 height 13
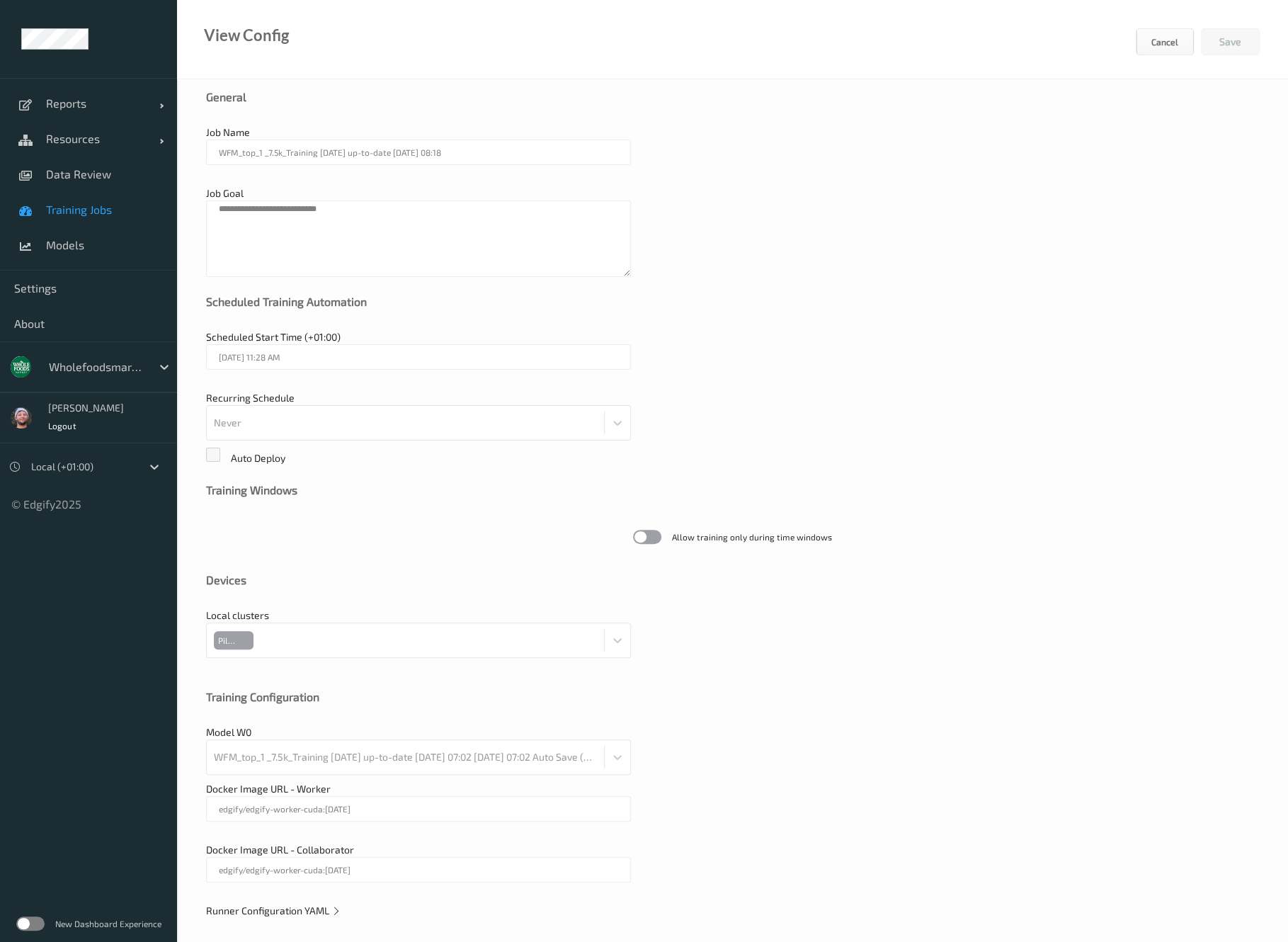
scroll to position [32, 0]
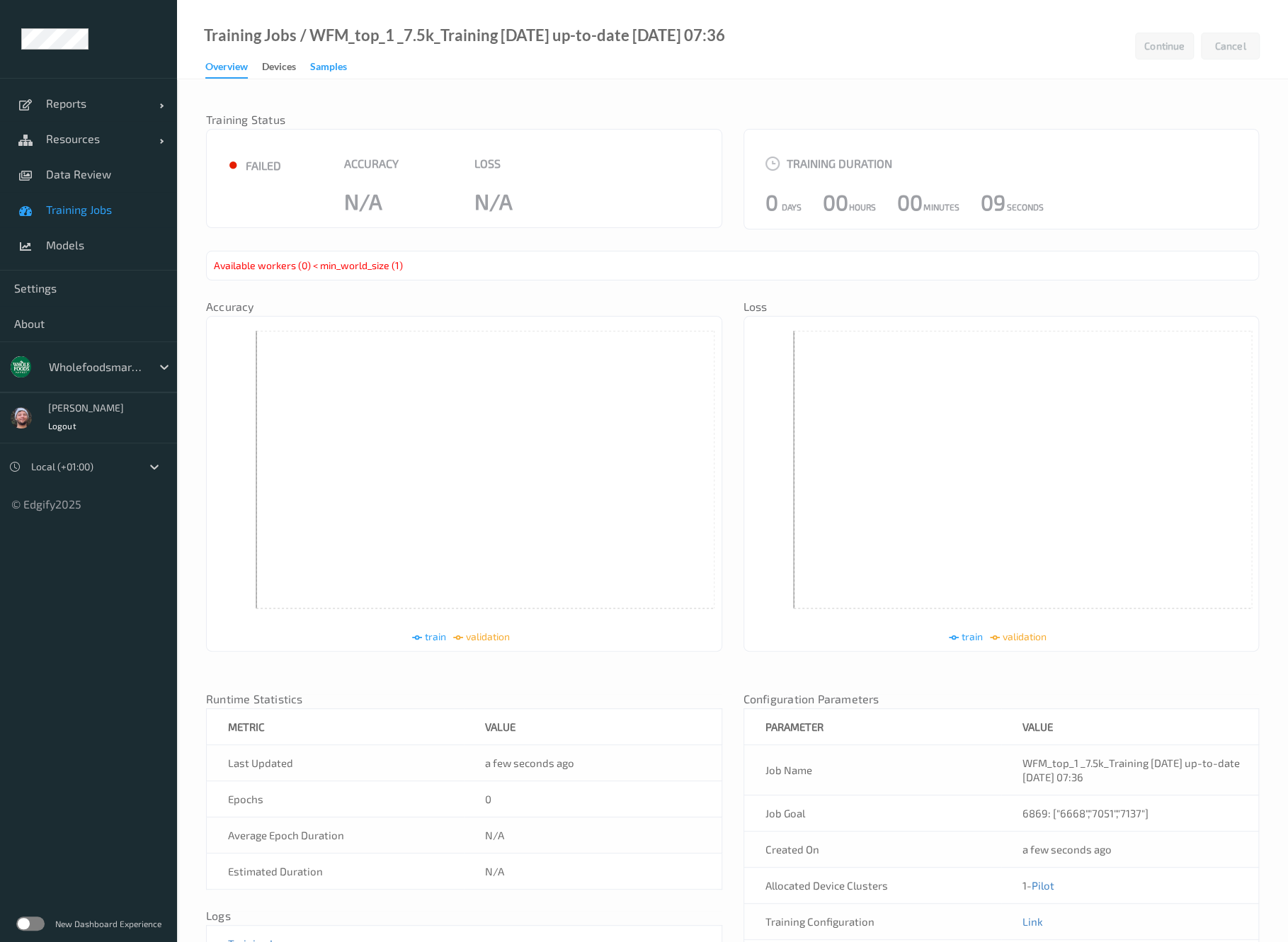
drag, startPoint x: 323, startPoint y: 72, endPoint x: 313, endPoint y: 77, distance: 11.2
click at [323, 72] on div "Samples" at bounding box center [328, 68] width 37 height 18
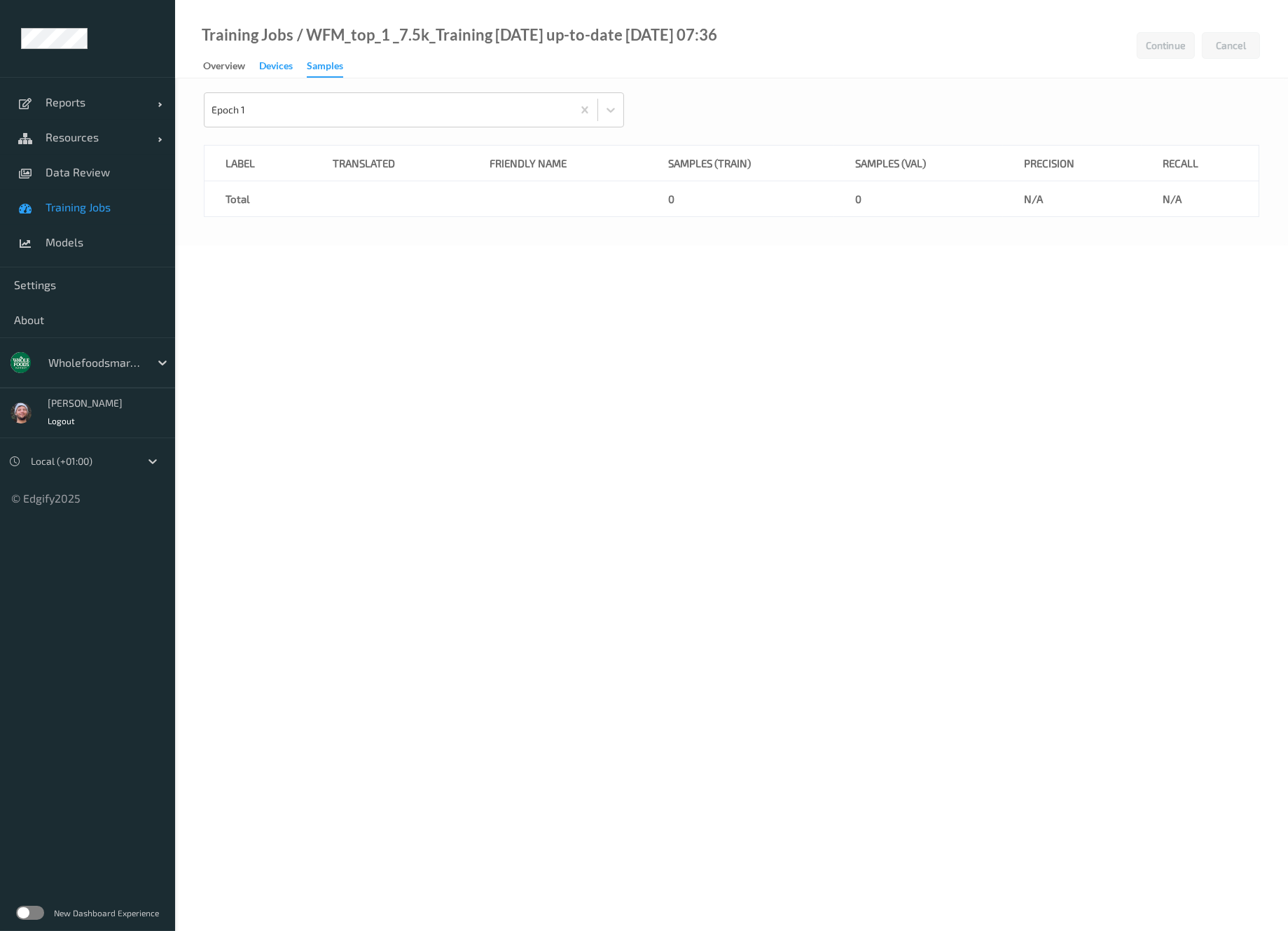
click at [286, 76] on div "Devices" at bounding box center [276, 67] width 33 height 18
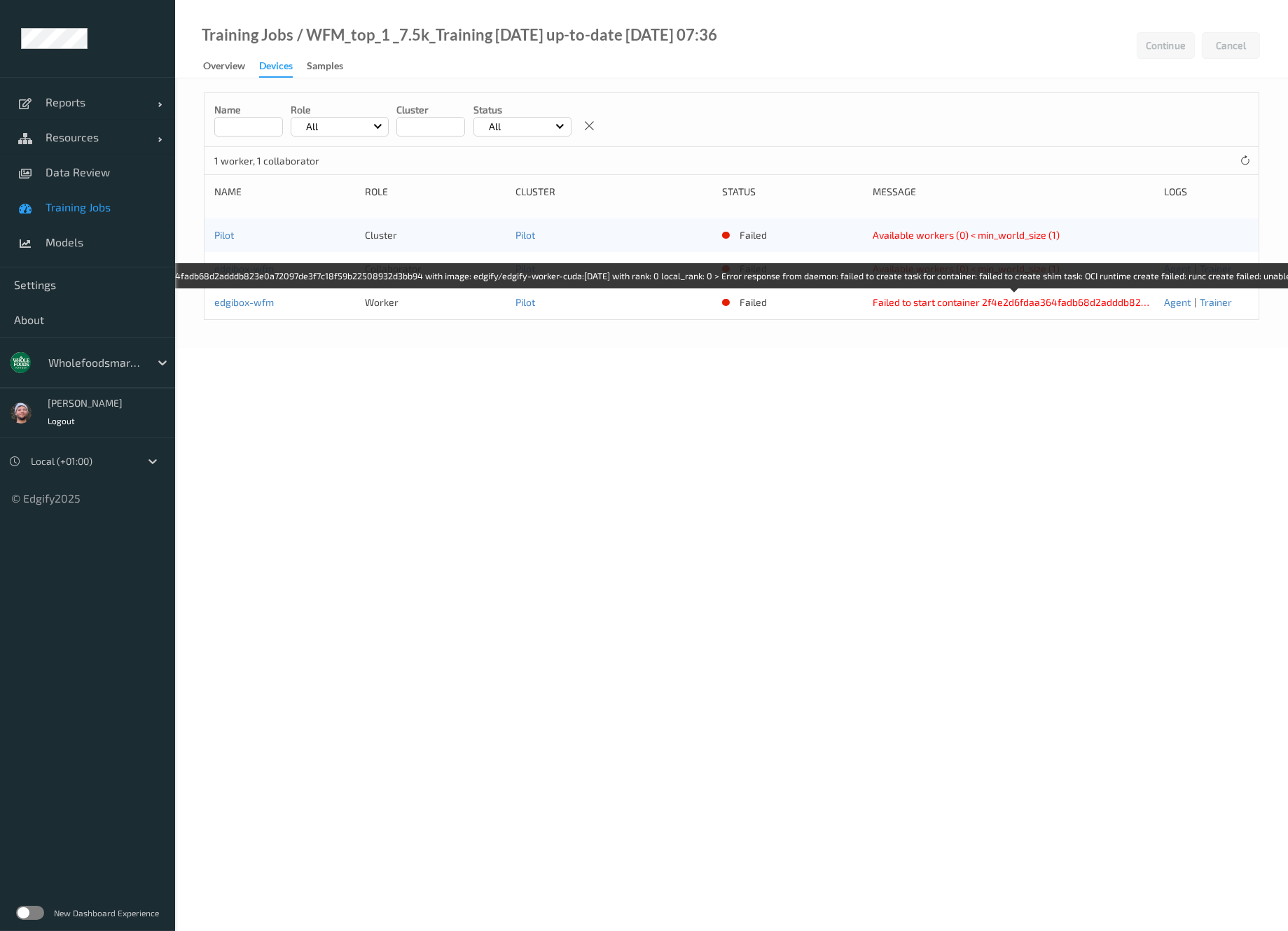
click at [1070, 303] on div "Failed to start container 2f4e2d6fdaa364fadb68d2adddb823e0a72097de3f7c18f59b225…" at bounding box center [1013, 303] width 281 height 14
